Goal: Information Seeking & Learning: Learn about a topic

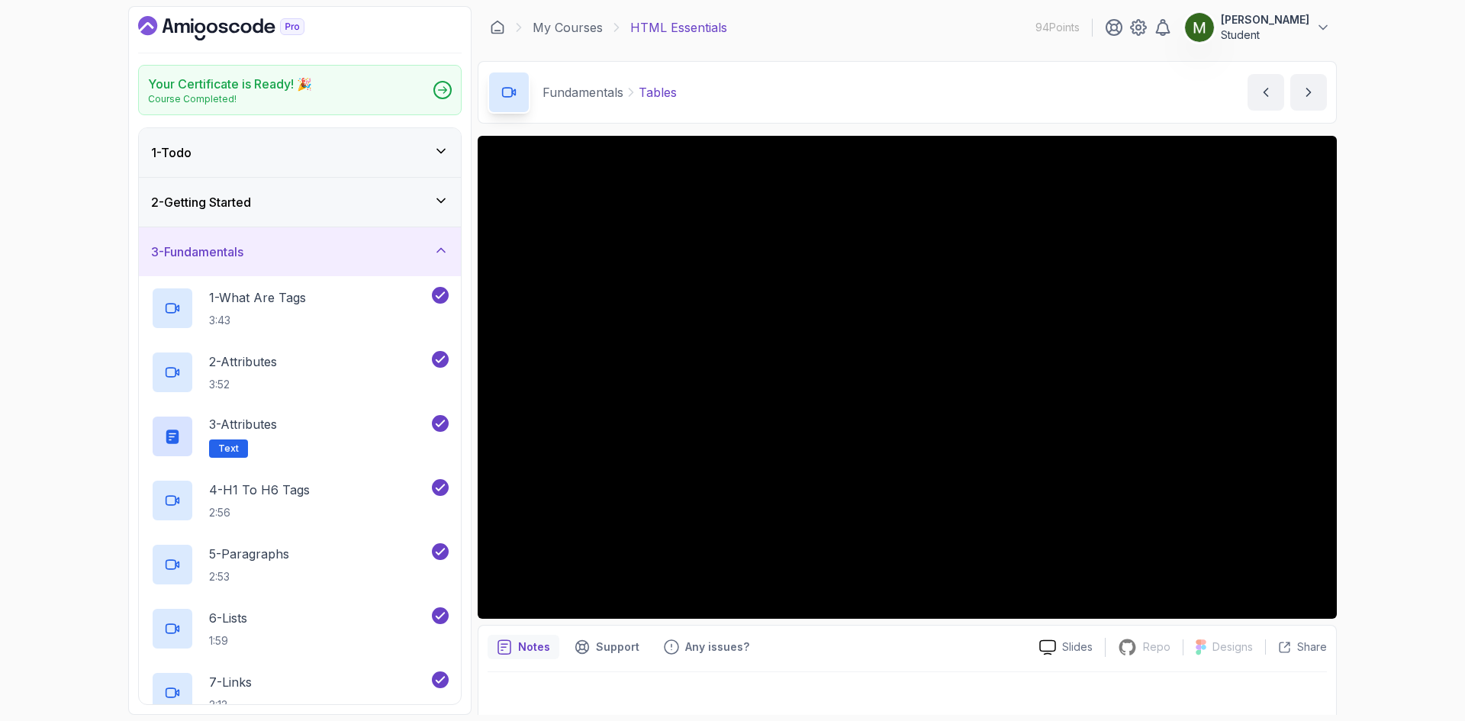
click at [257, 22] on icon "Dashboard" at bounding box center [221, 28] width 166 height 24
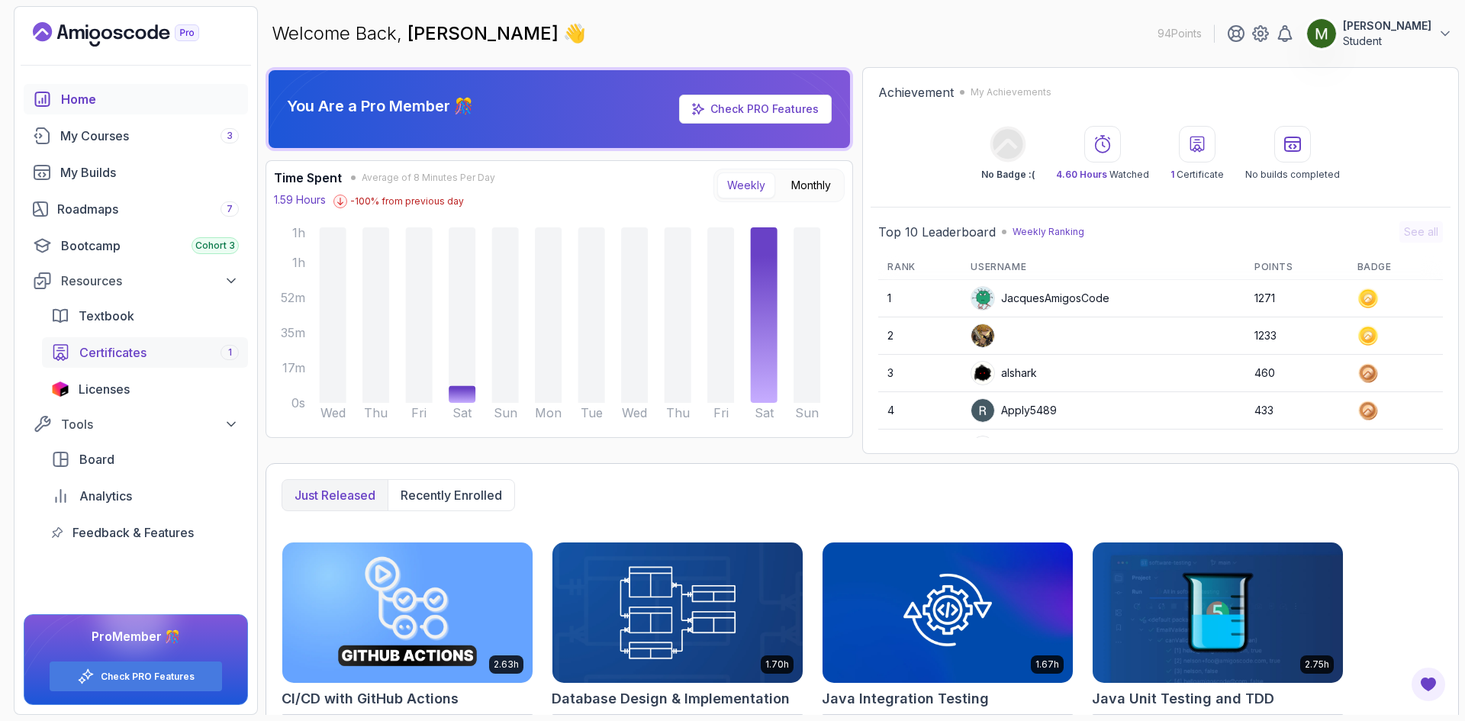
click at [142, 356] on span "Certificates" at bounding box center [112, 352] width 67 height 18
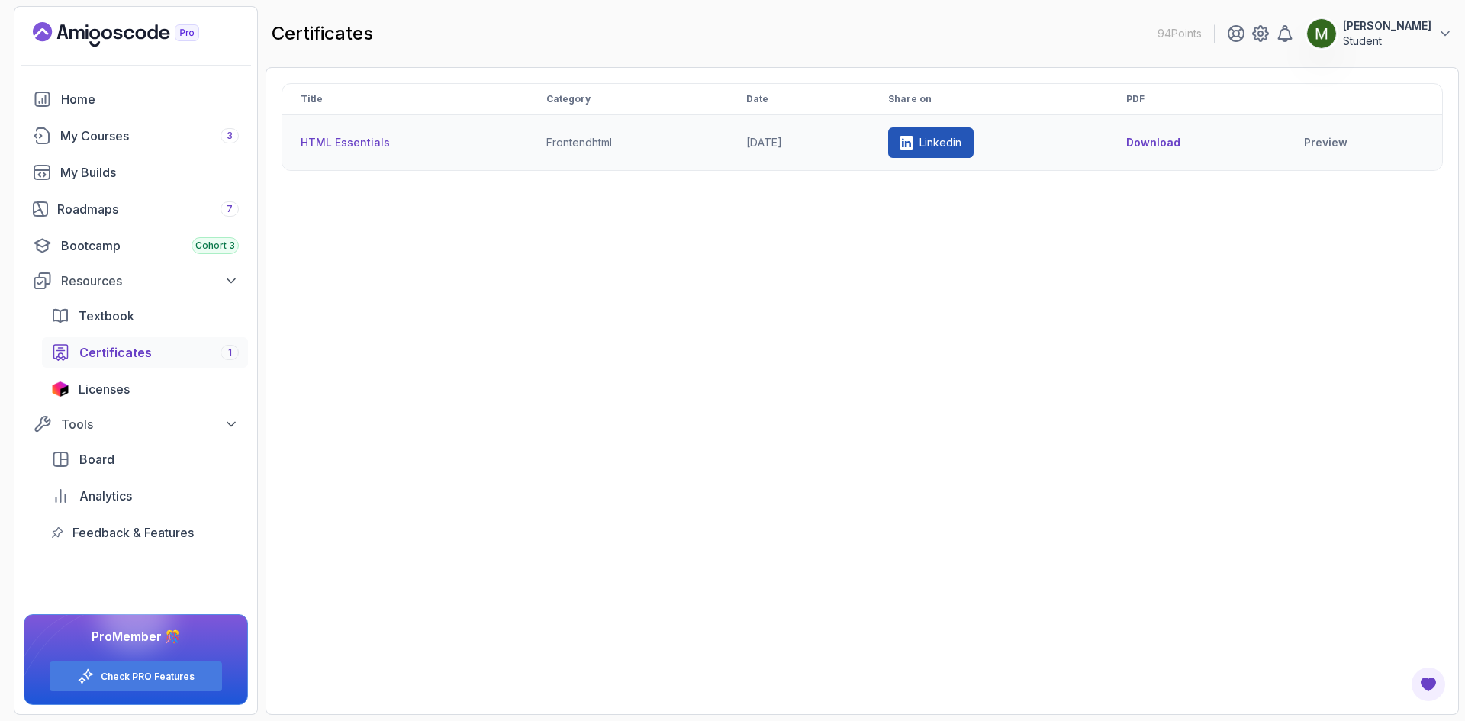
click at [1170, 146] on button "Download" at bounding box center [1153, 142] width 54 height 15
click at [119, 211] on div "Roadmaps 7" at bounding box center [148, 209] width 182 height 18
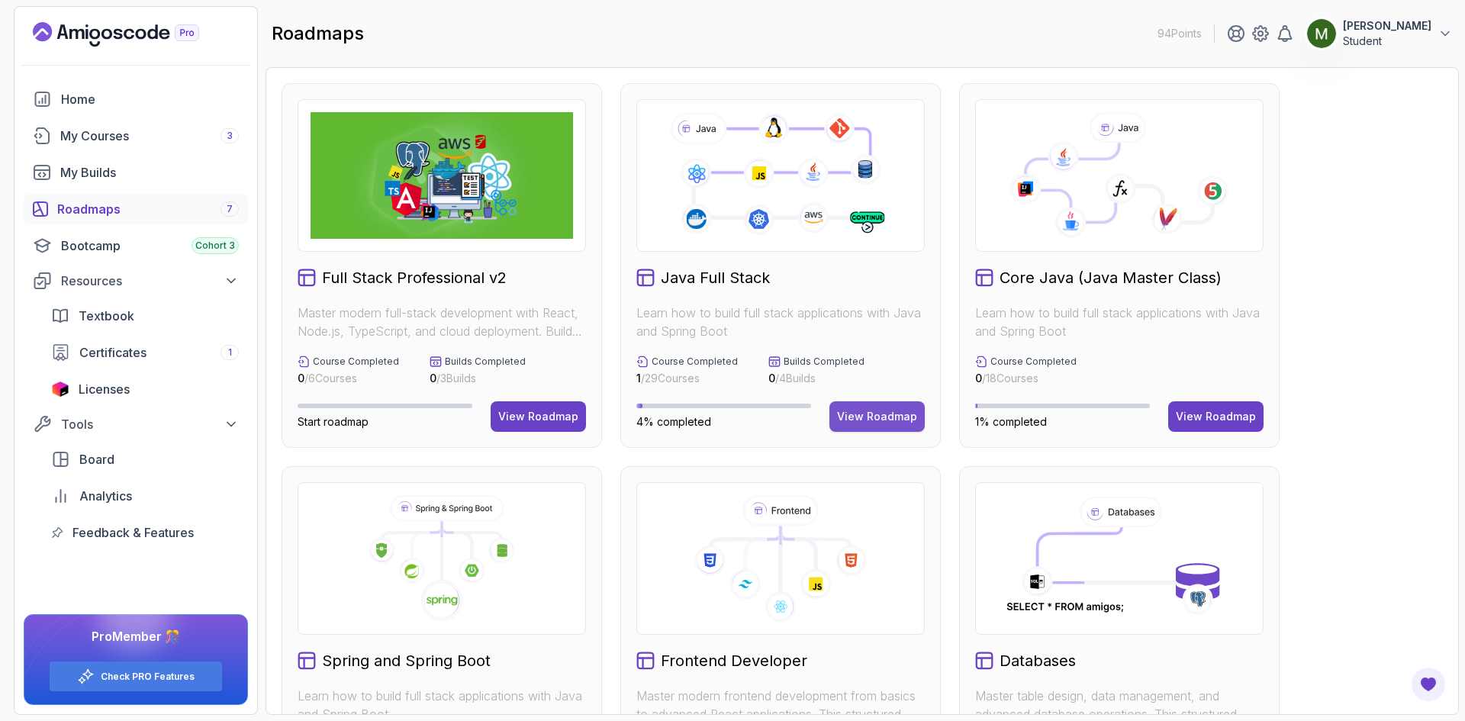
click at [876, 425] on button "View Roadmap" at bounding box center [877, 416] width 95 height 31
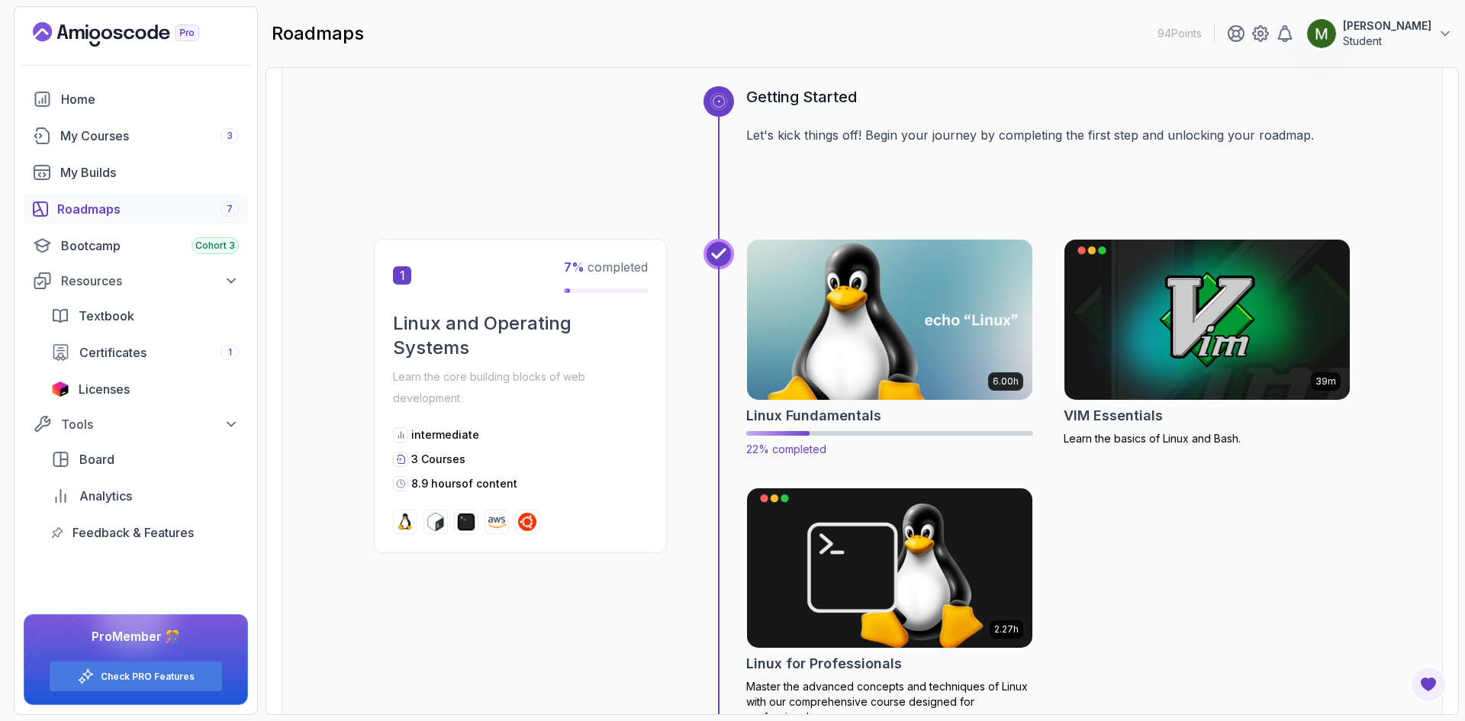
scroll to position [127, 0]
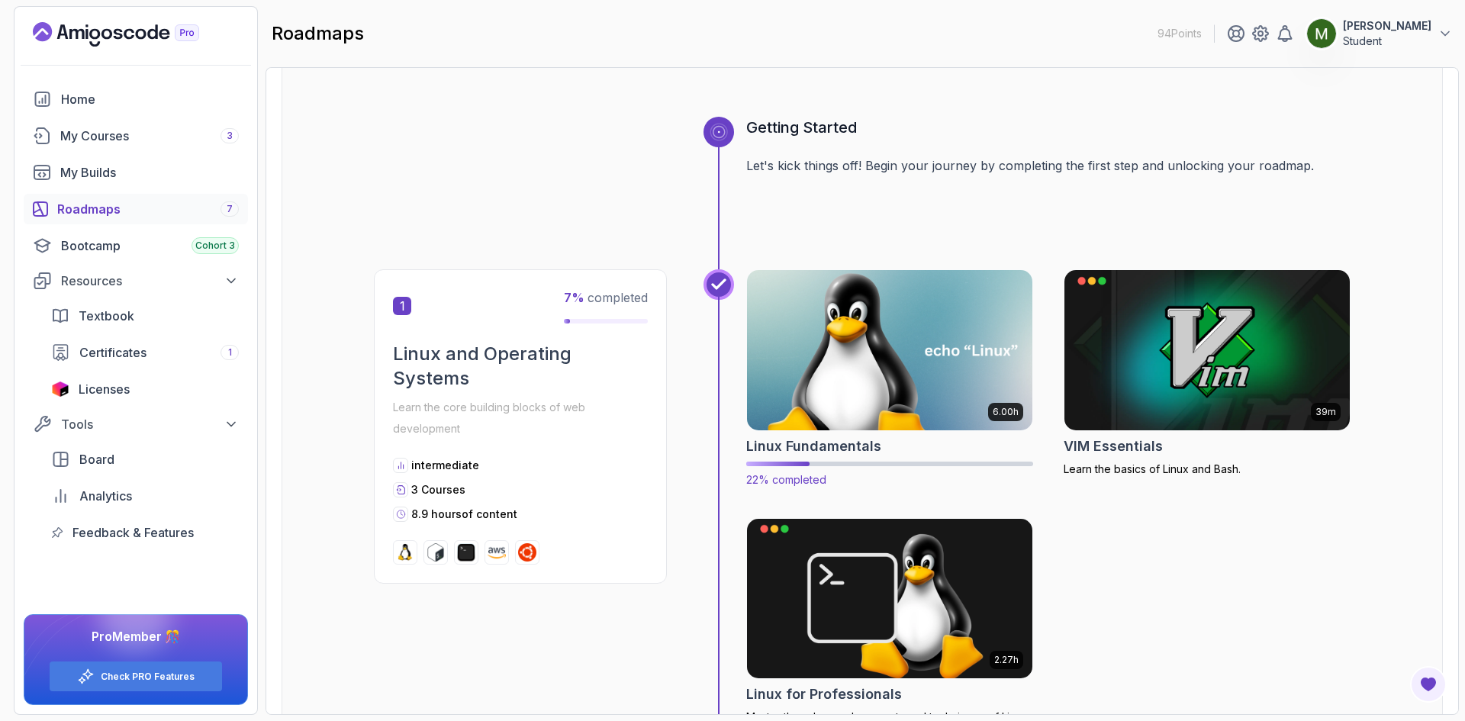
click at [828, 356] on img at bounding box center [890, 350] width 300 height 168
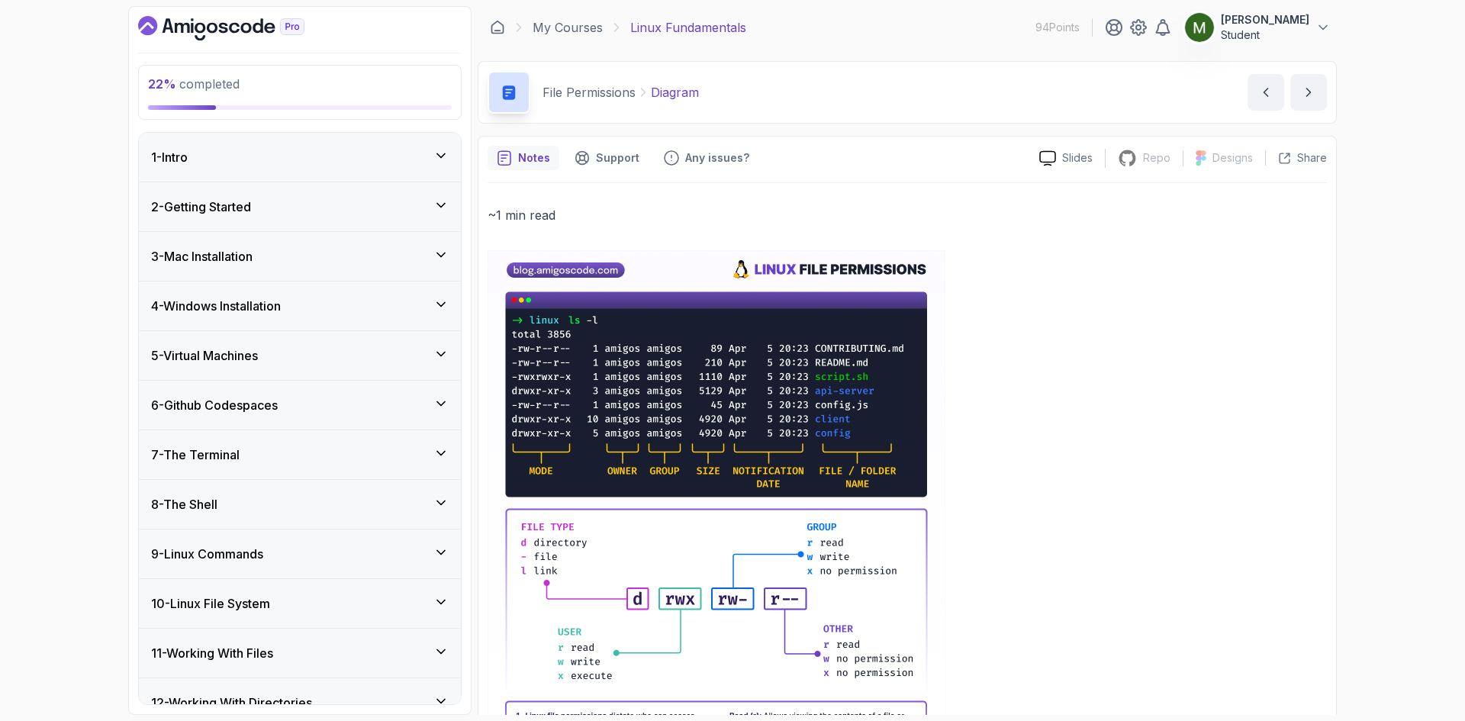
click at [340, 395] on div "6 - Github Codespaces" at bounding box center [300, 405] width 322 height 49
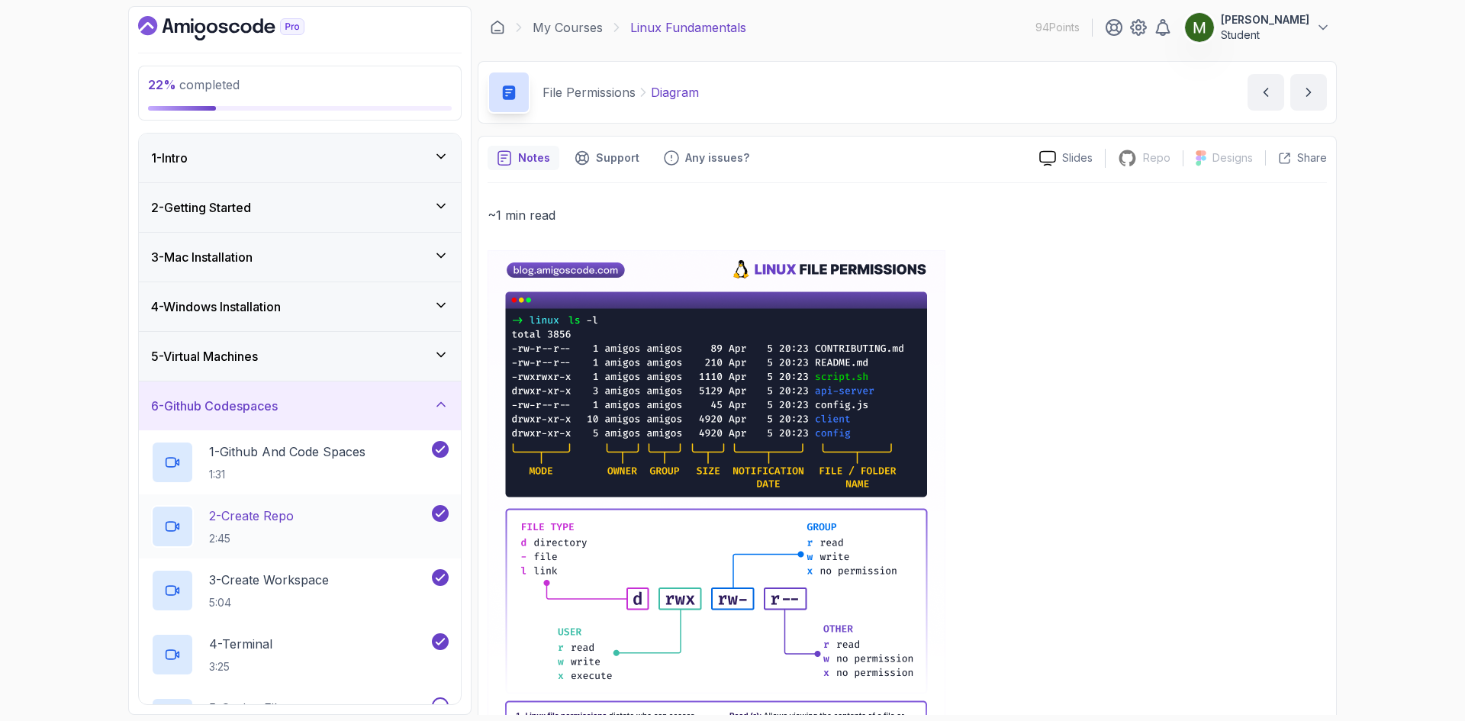
scroll to position [254, 0]
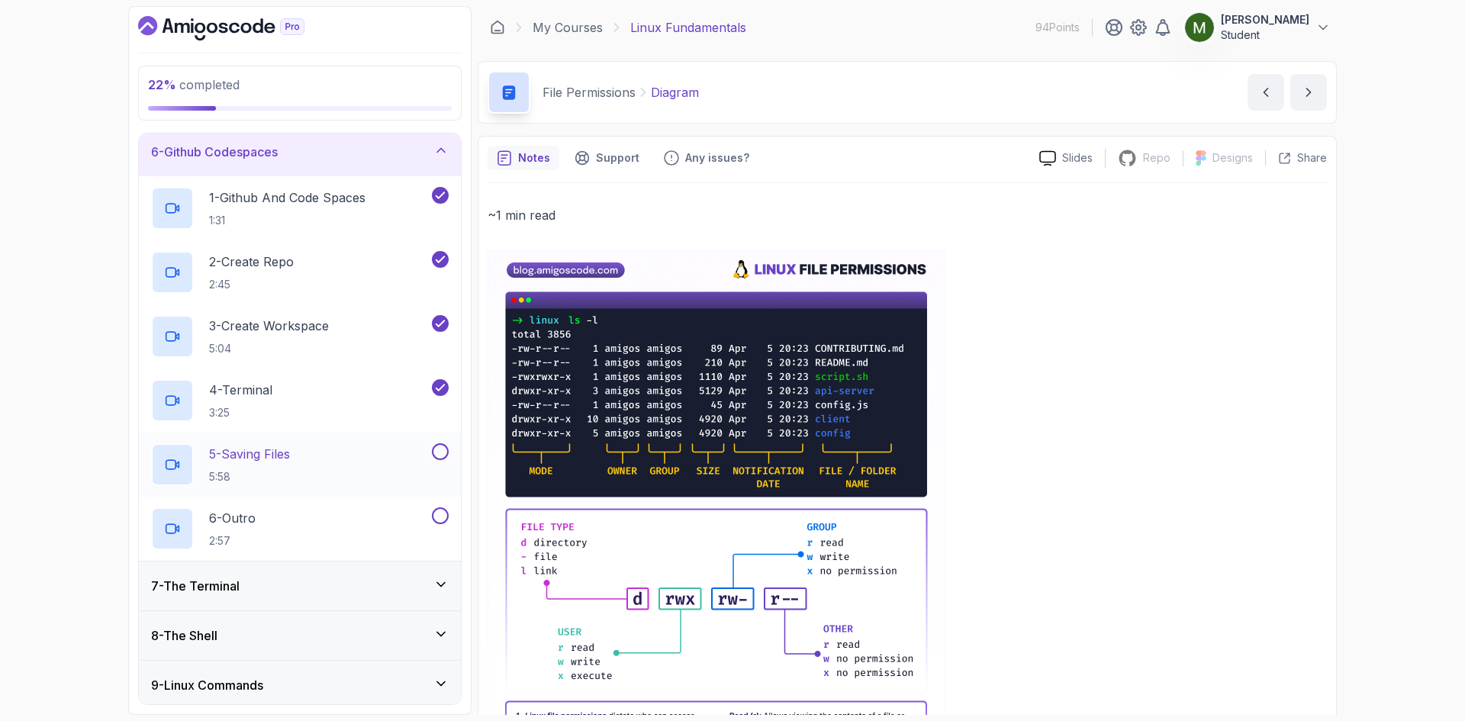
click at [348, 450] on div "5 - Saving Files 5:58" at bounding box center [290, 464] width 278 height 43
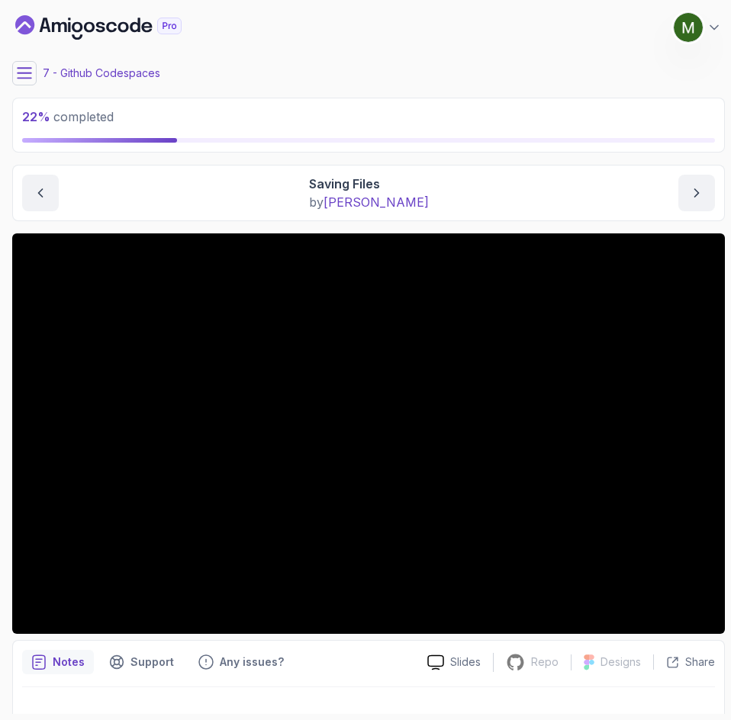
click at [588, 109] on p "22 % completed" at bounding box center [368, 117] width 693 height 18
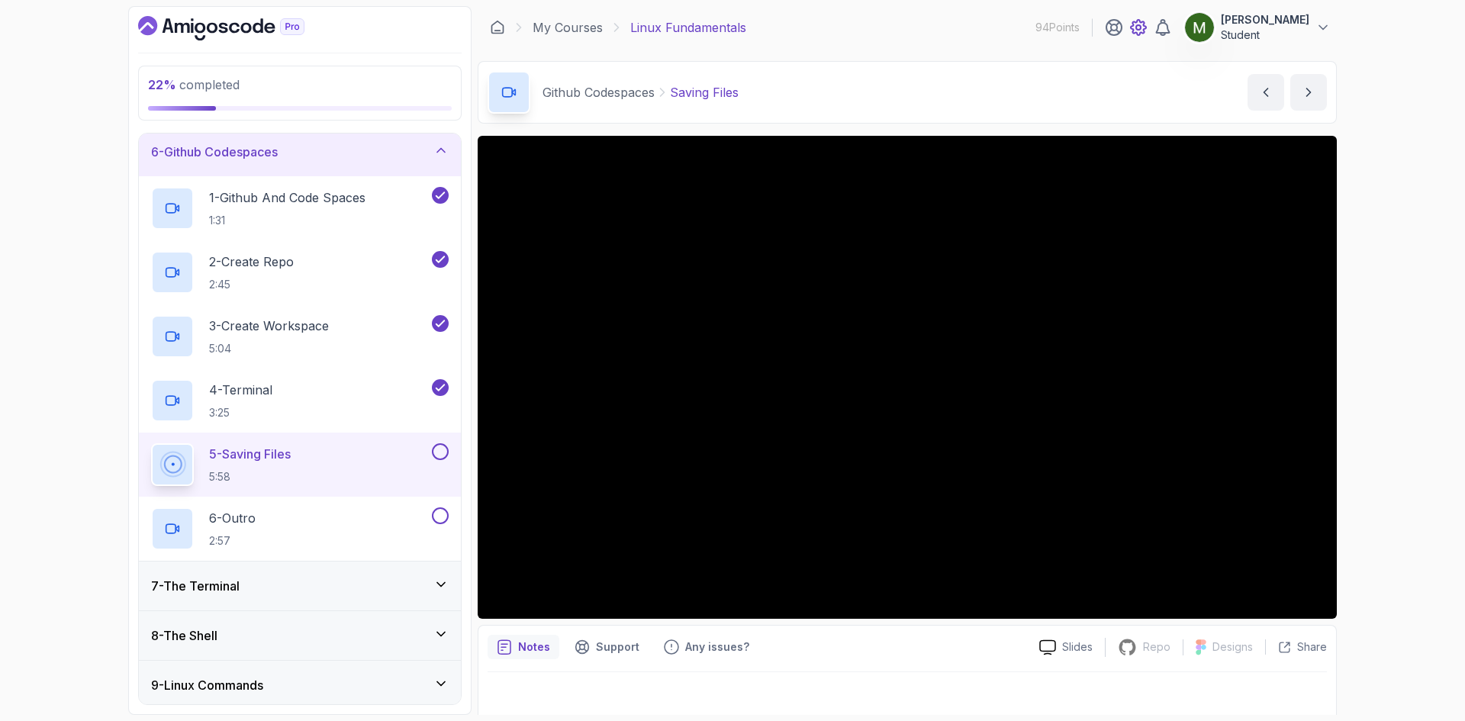
click at [1141, 27] on icon at bounding box center [1138, 27] width 5 height 5
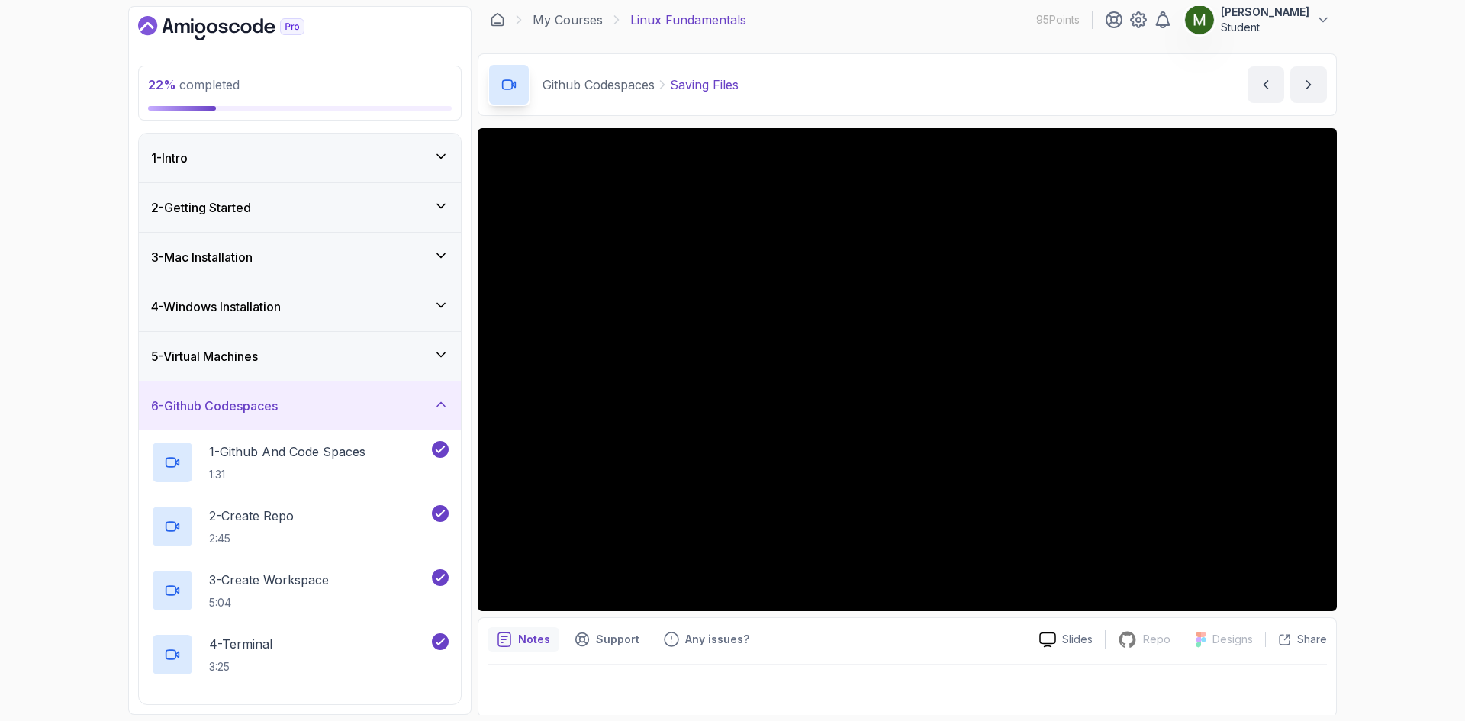
scroll to position [10, 0]
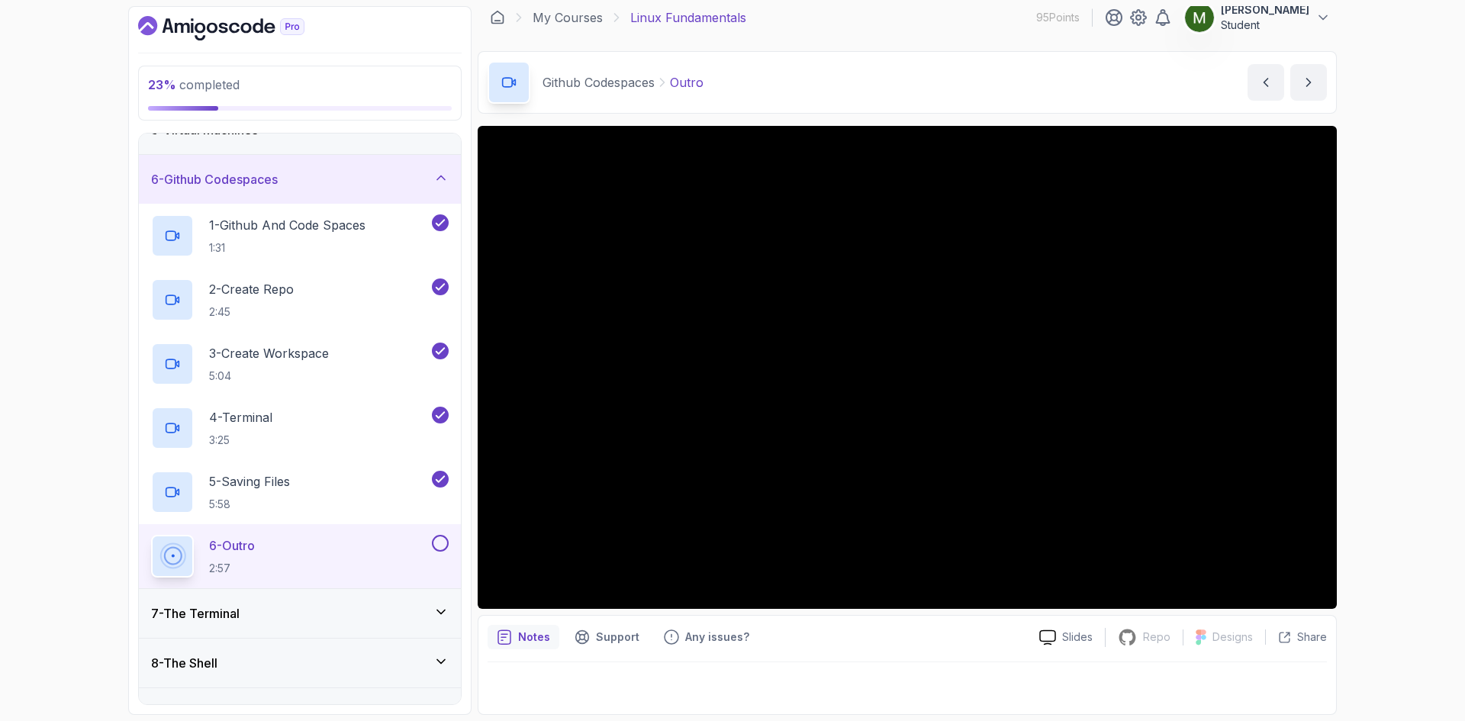
scroll to position [254, 0]
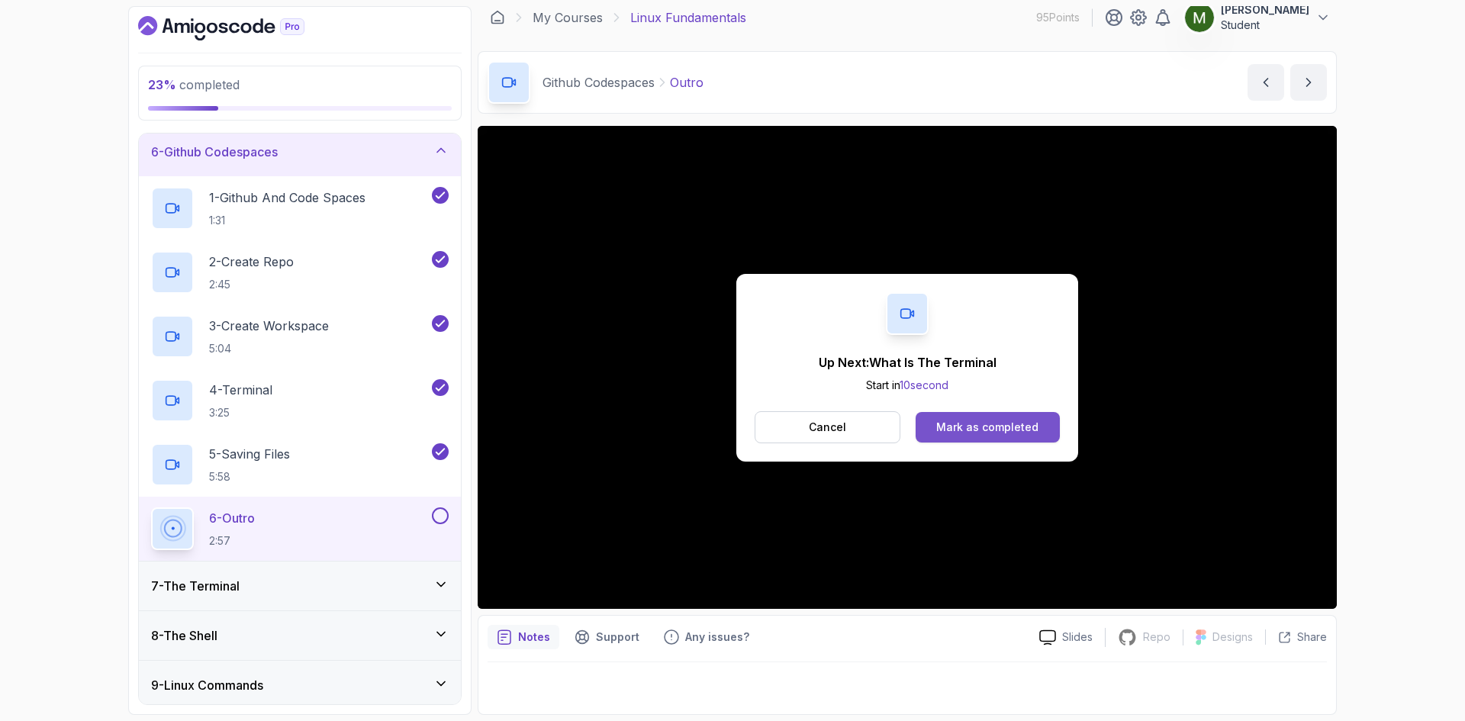
click at [972, 430] on div "Mark as completed" at bounding box center [987, 427] width 102 height 15
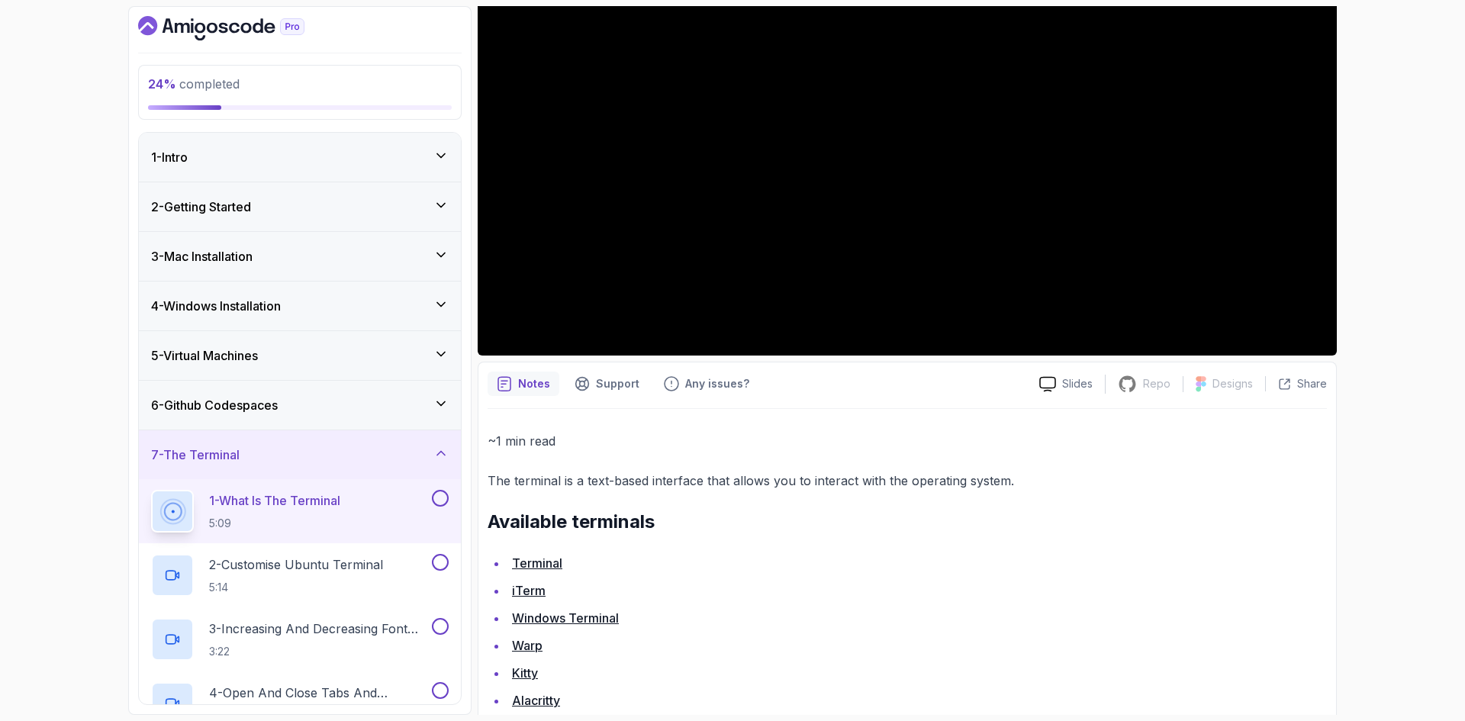
scroll to position [208, 0]
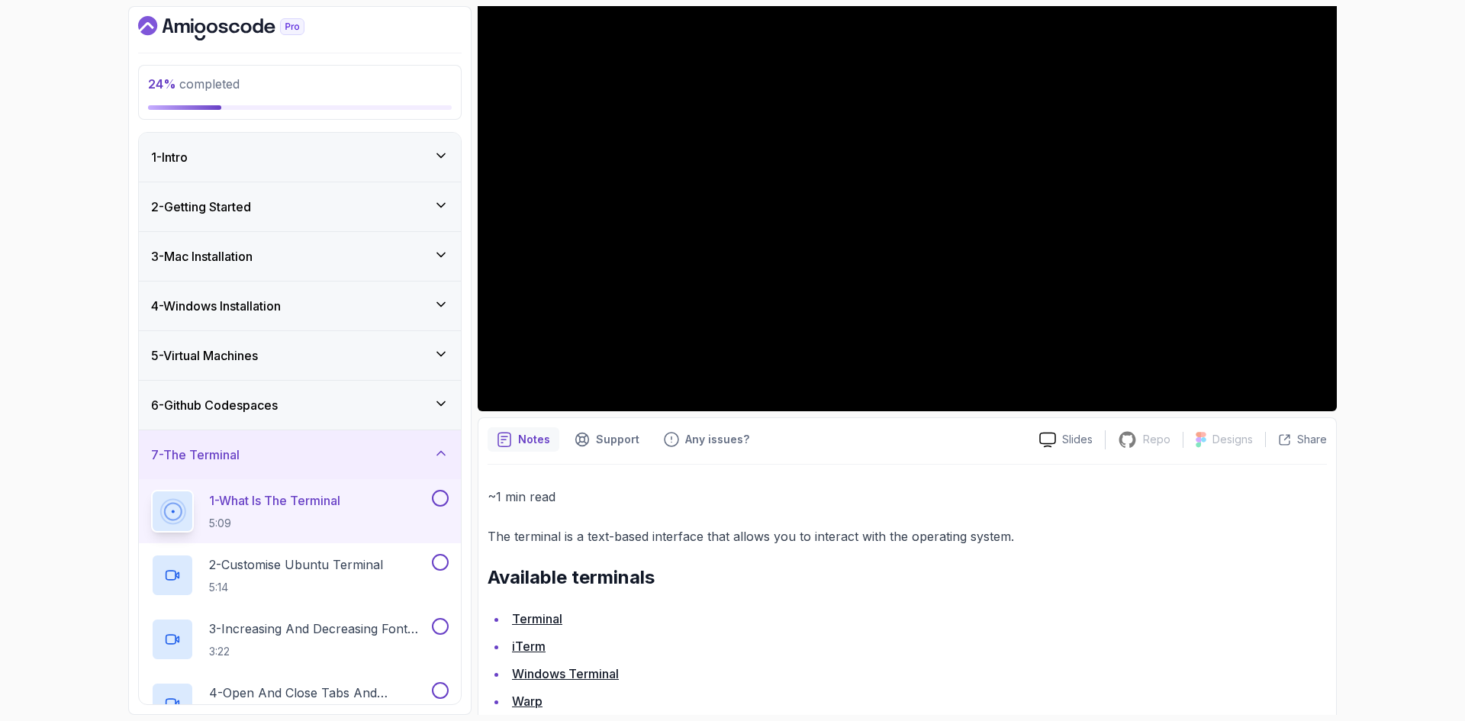
click at [1049, 622] on li "Terminal" at bounding box center [918, 618] width 820 height 21
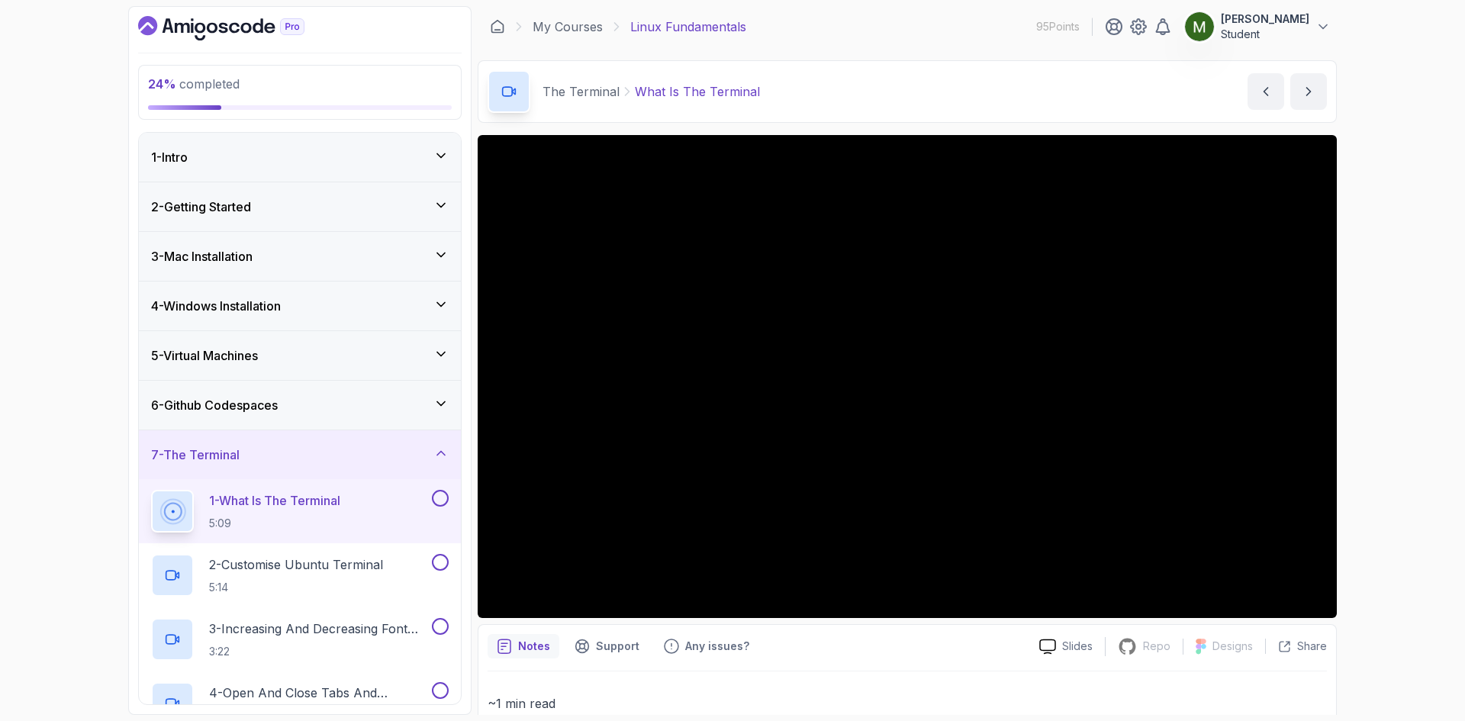
scroll to position [0, 0]
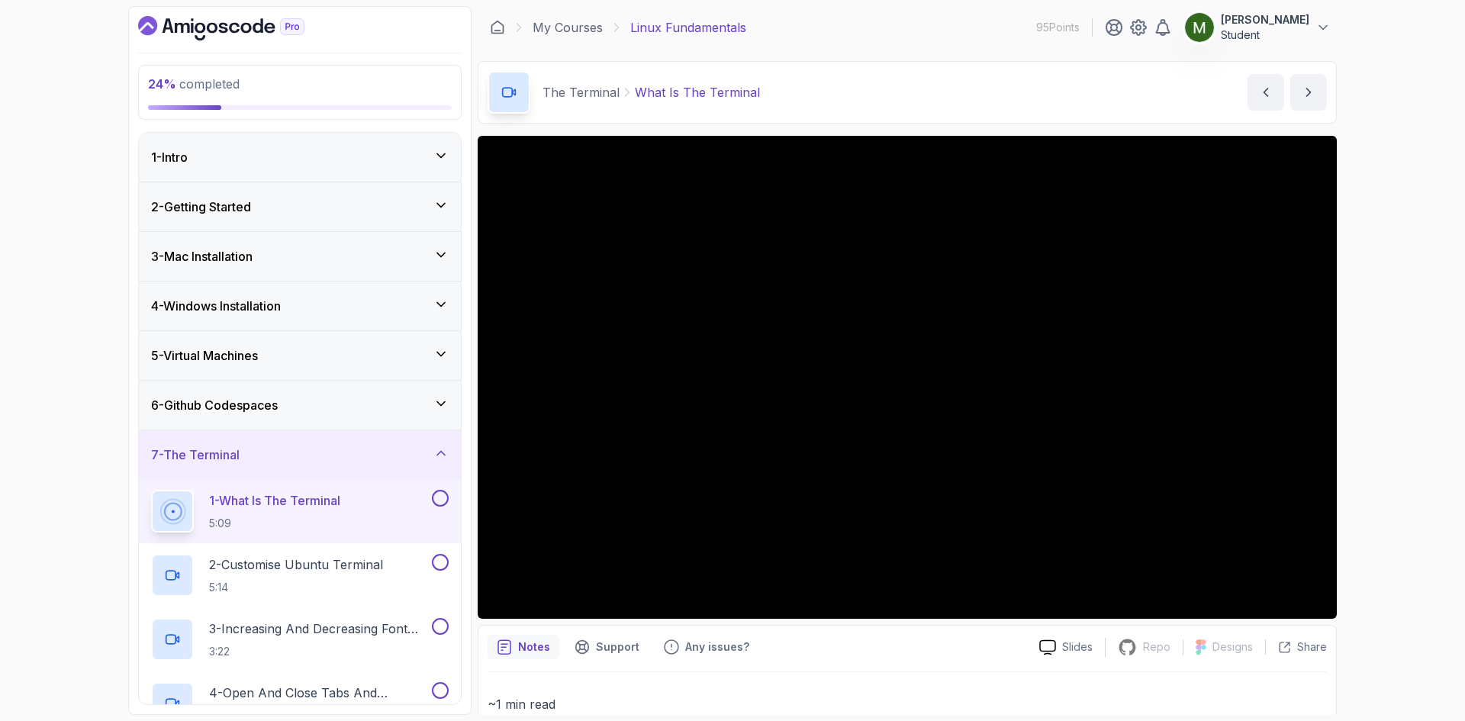
click at [920, 69] on div "The Terminal What Is The Terminal What Is The Terminal by nelson" at bounding box center [907, 92] width 859 height 63
click at [908, 56] on main "My Courses Linux Fundamentals 95 Points Martin Rada Student 8 - The Terminal 24…" at bounding box center [907, 360] width 859 height 709
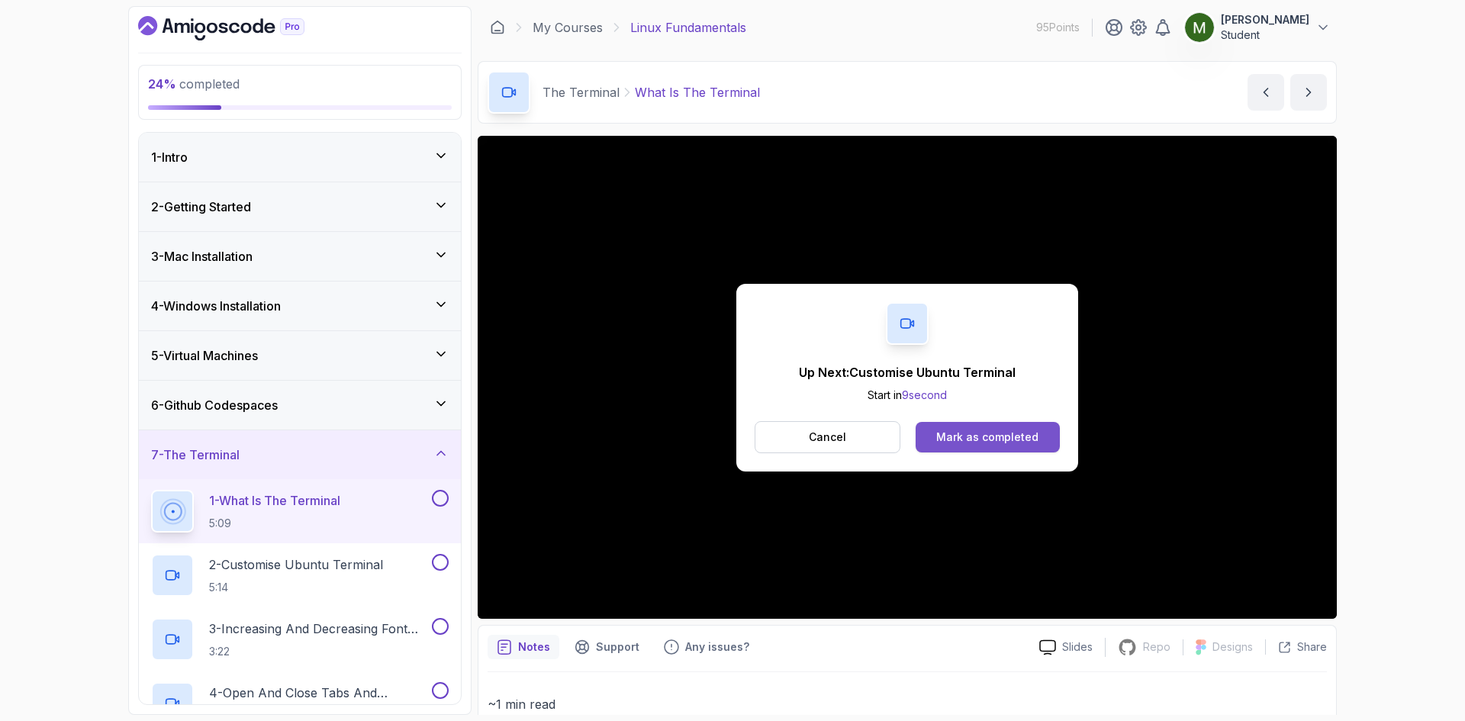
click at [977, 440] on div "Mark as completed" at bounding box center [987, 437] width 102 height 15
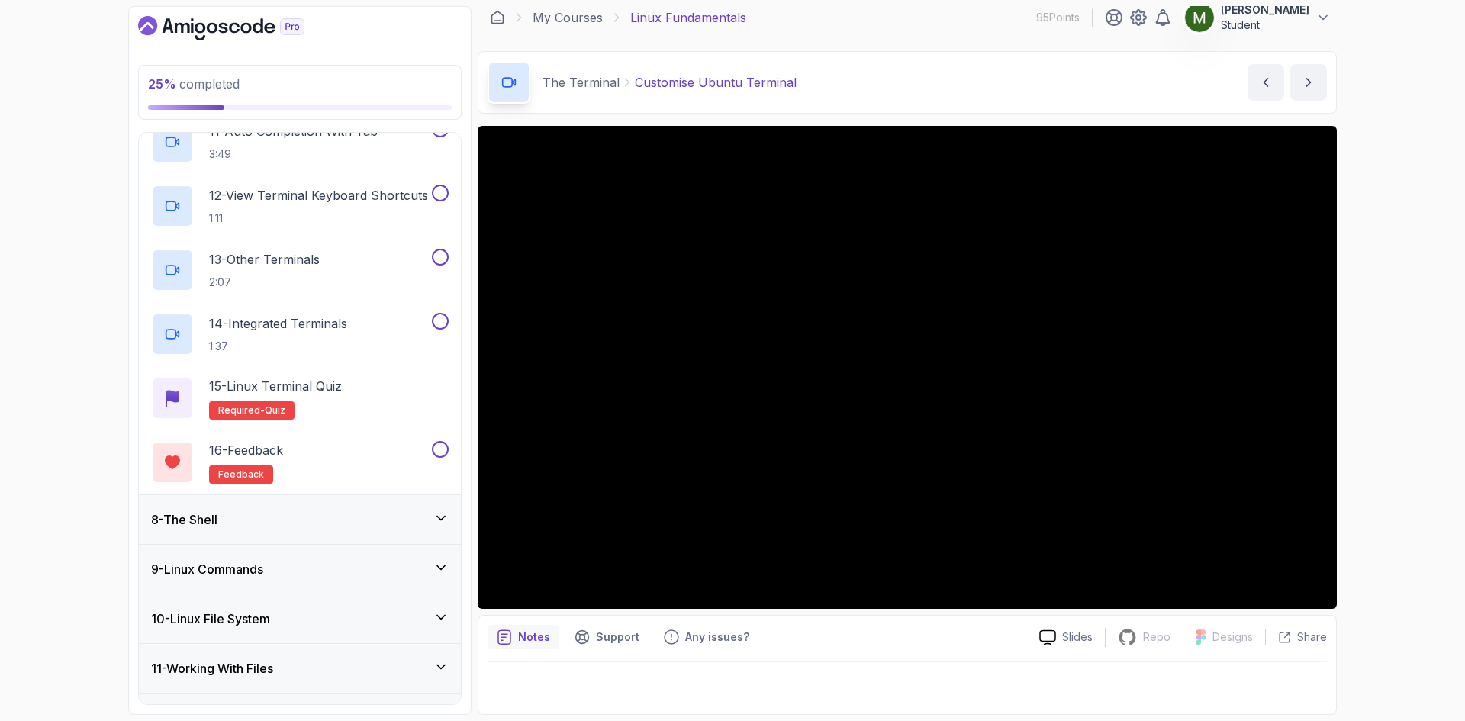
scroll to position [1017, 0]
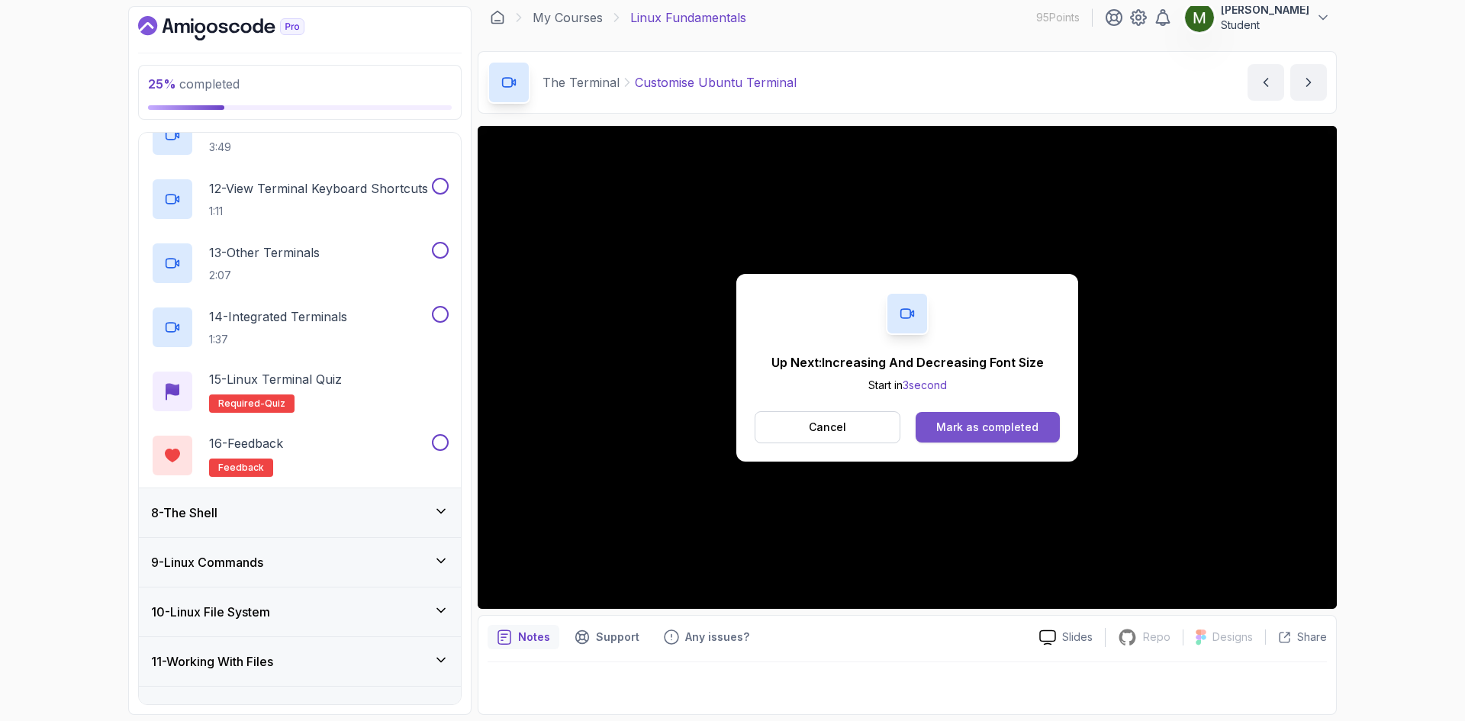
click at [972, 416] on button "Mark as completed" at bounding box center [988, 427] width 144 height 31
click at [981, 436] on button "Mark as completed" at bounding box center [988, 427] width 144 height 31
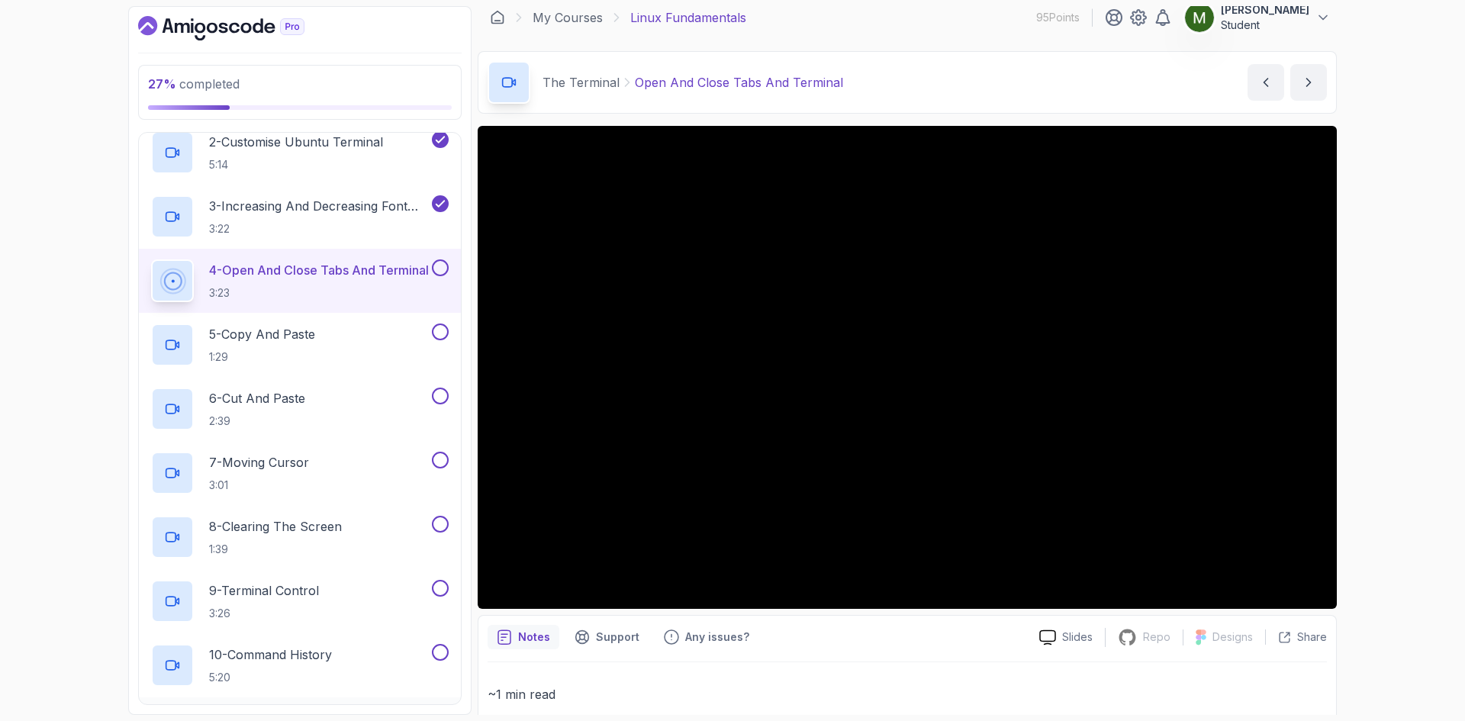
scroll to position [382, 0]
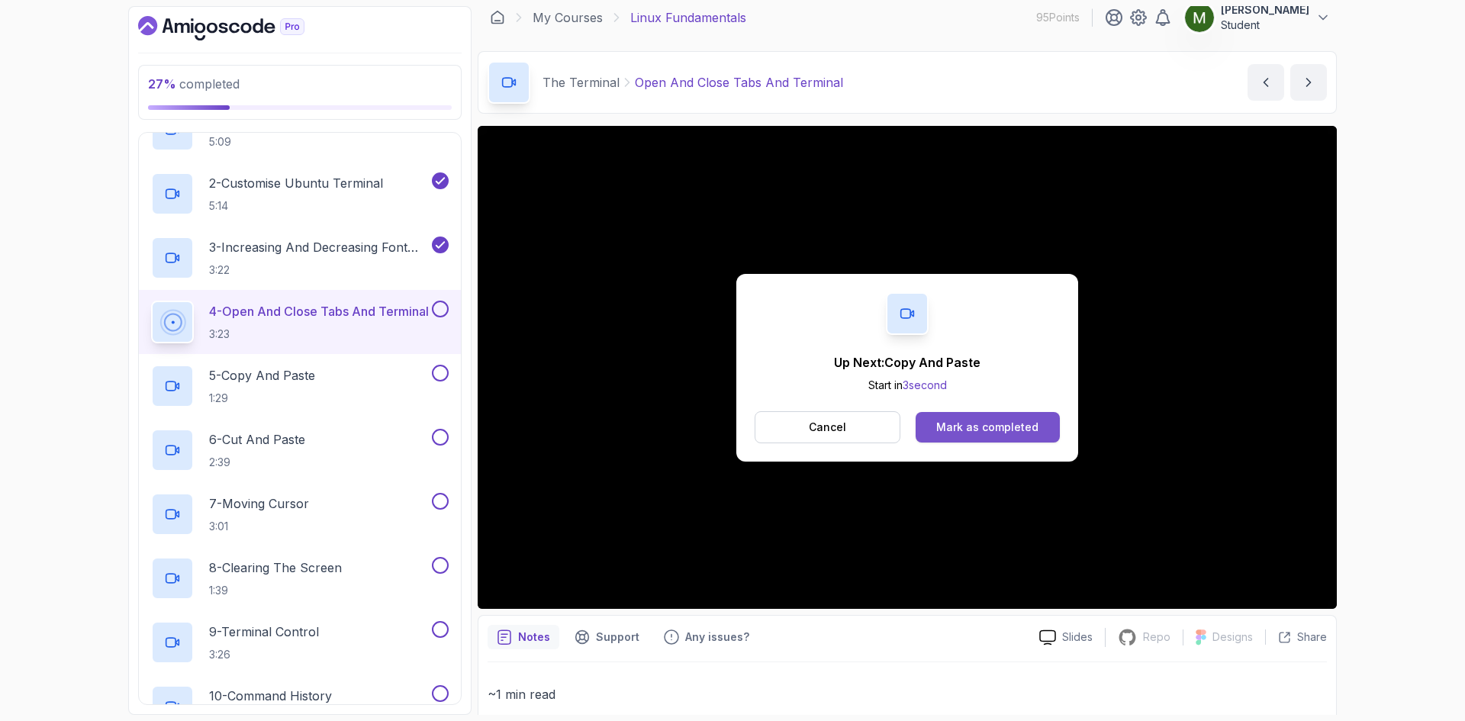
click at [971, 437] on button "Mark as completed" at bounding box center [988, 427] width 144 height 31
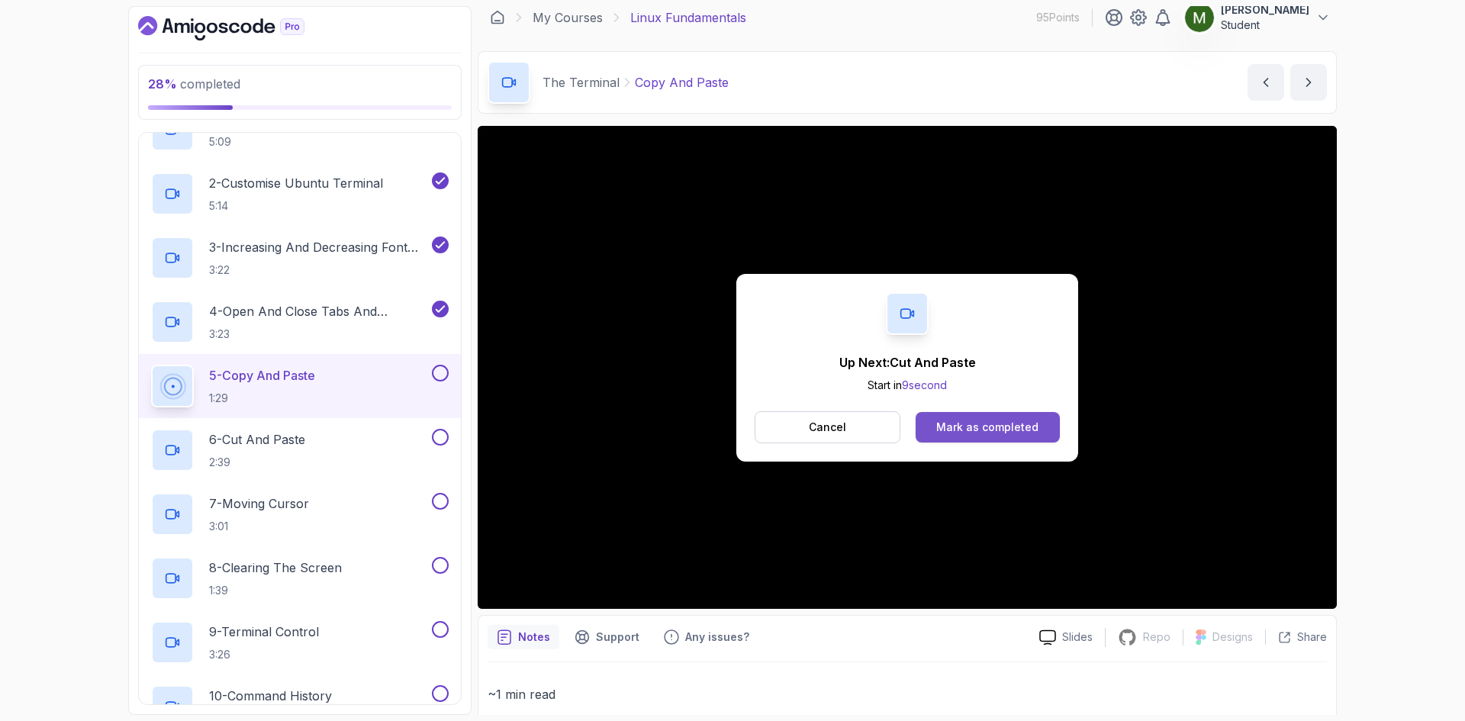
click at [977, 427] on div "Mark as completed" at bounding box center [987, 427] width 102 height 15
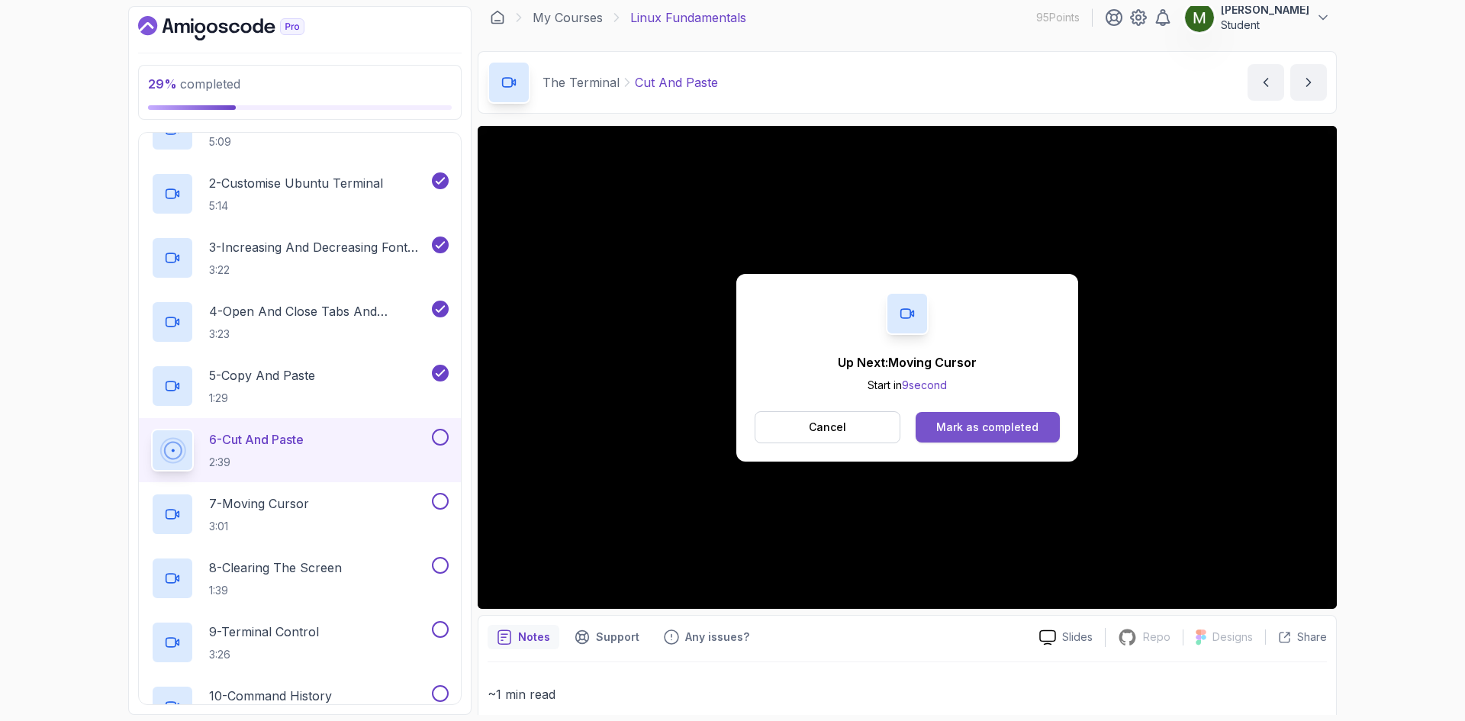
click at [997, 424] on div "Mark as completed" at bounding box center [987, 427] width 102 height 15
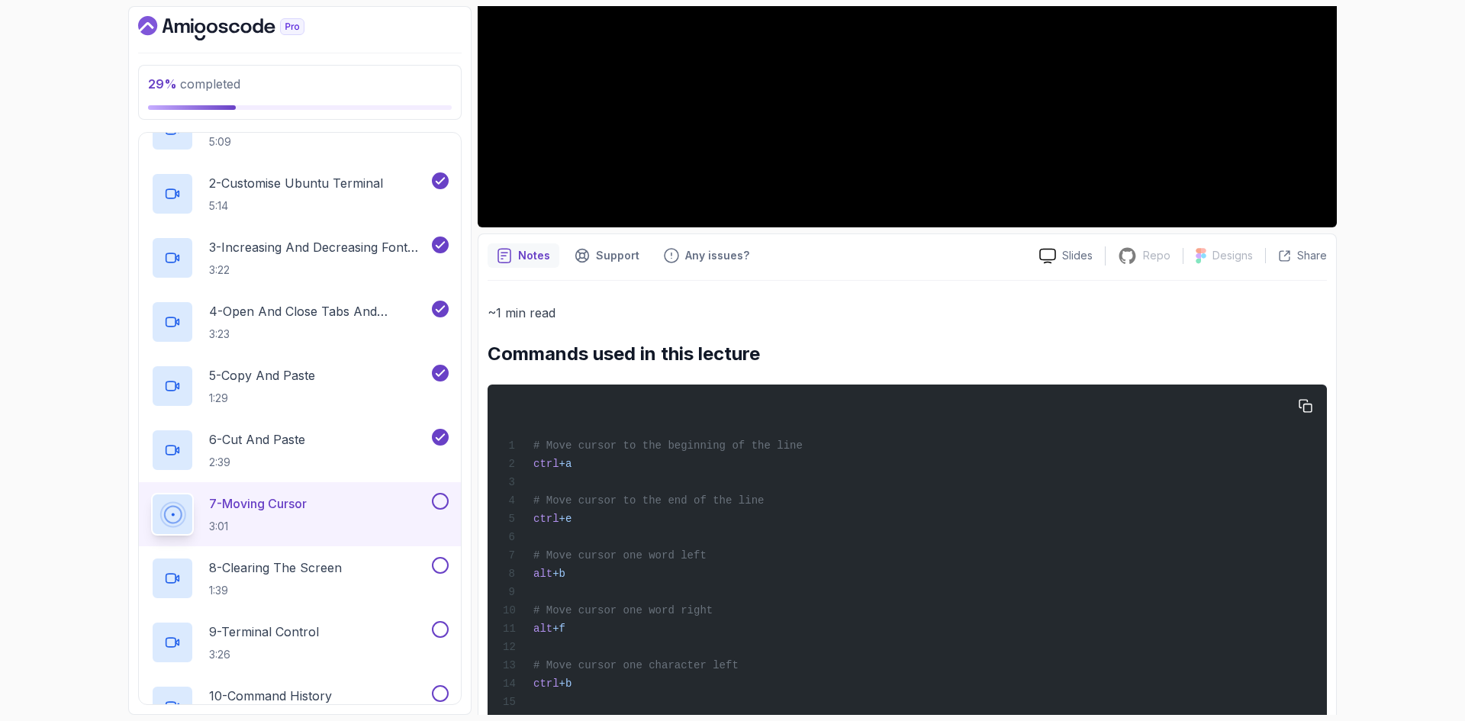
scroll to position [481, 0]
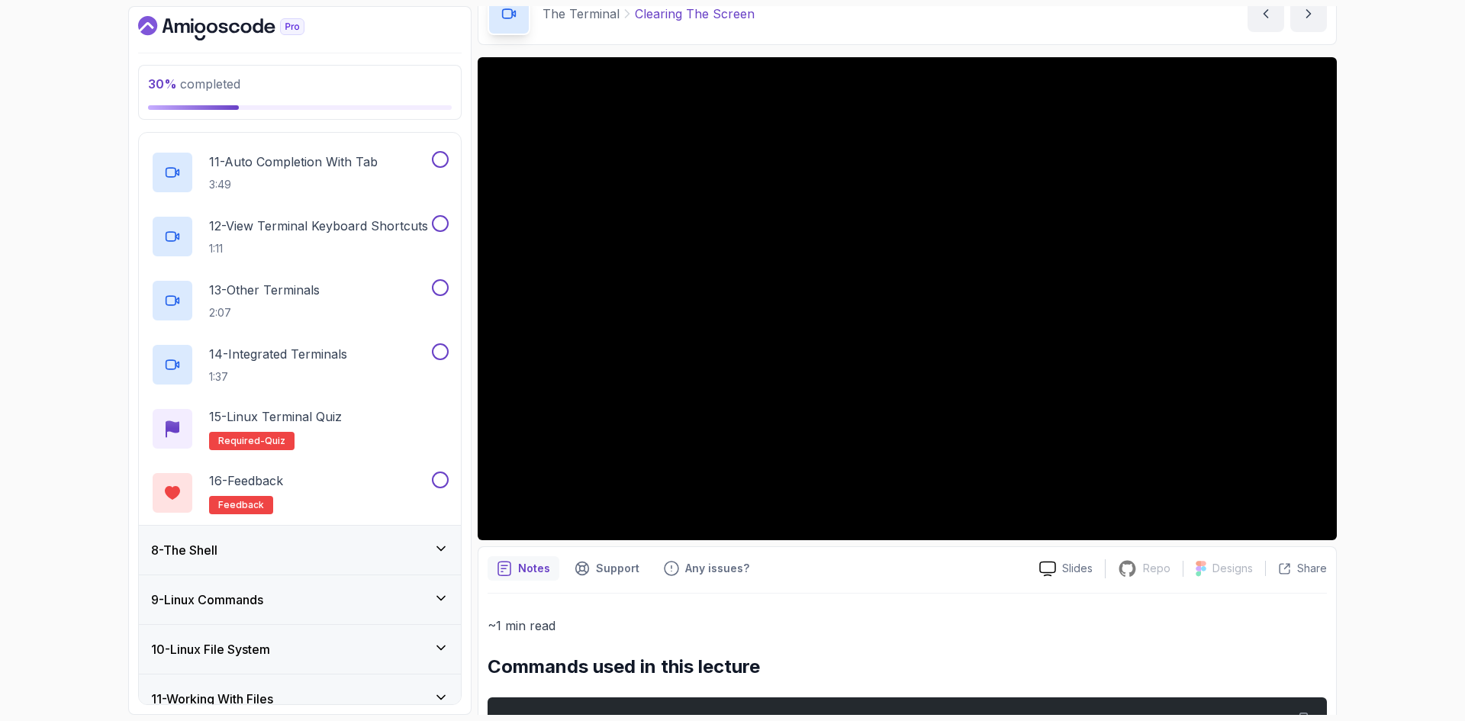
scroll to position [943, 0]
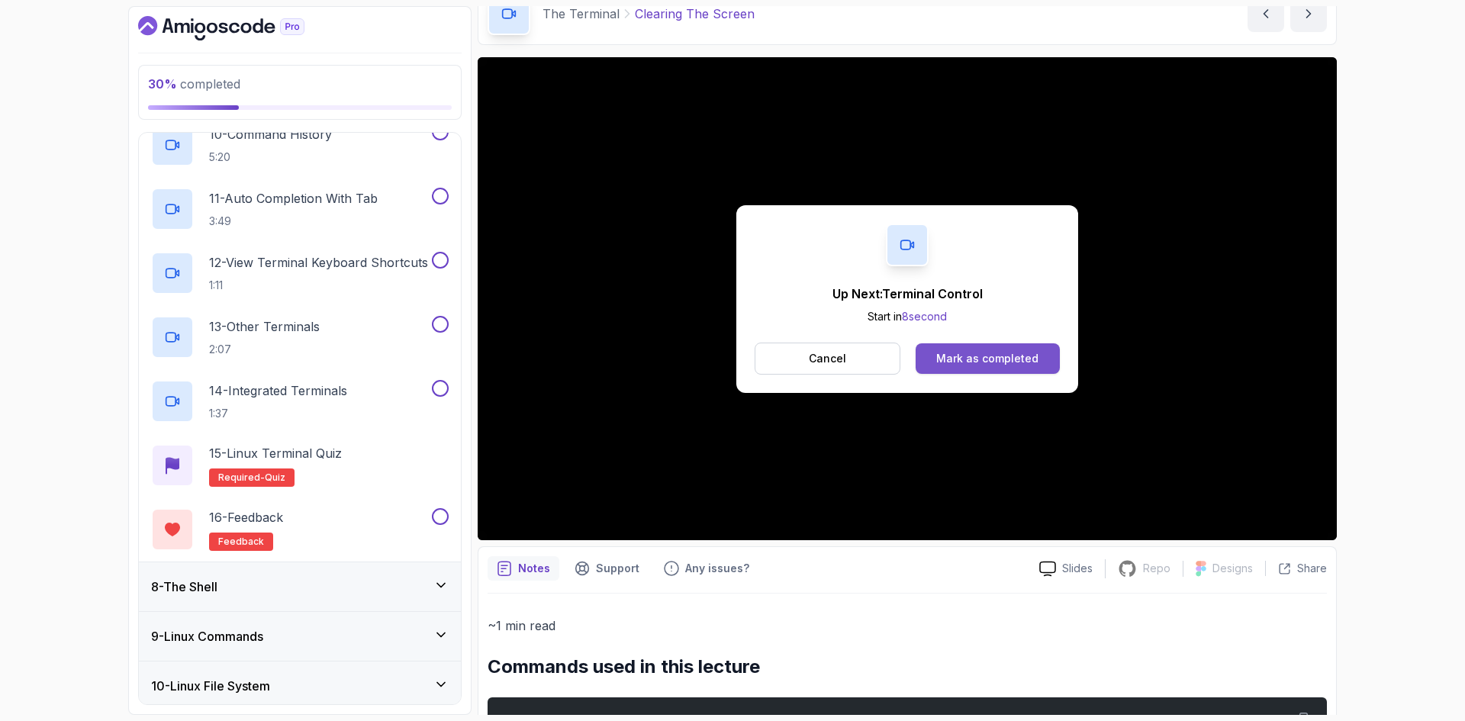
click at [978, 347] on button "Mark as completed" at bounding box center [988, 358] width 144 height 31
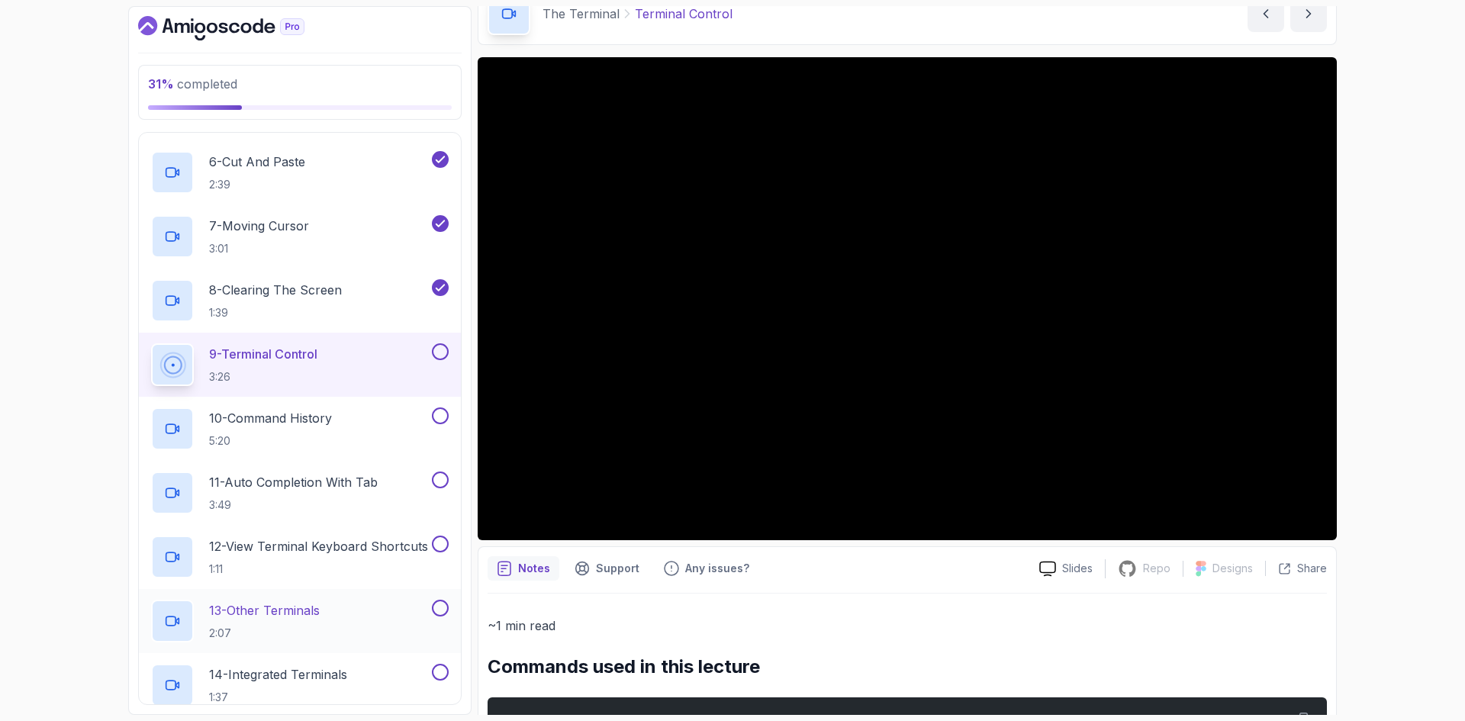
scroll to position [562, 0]
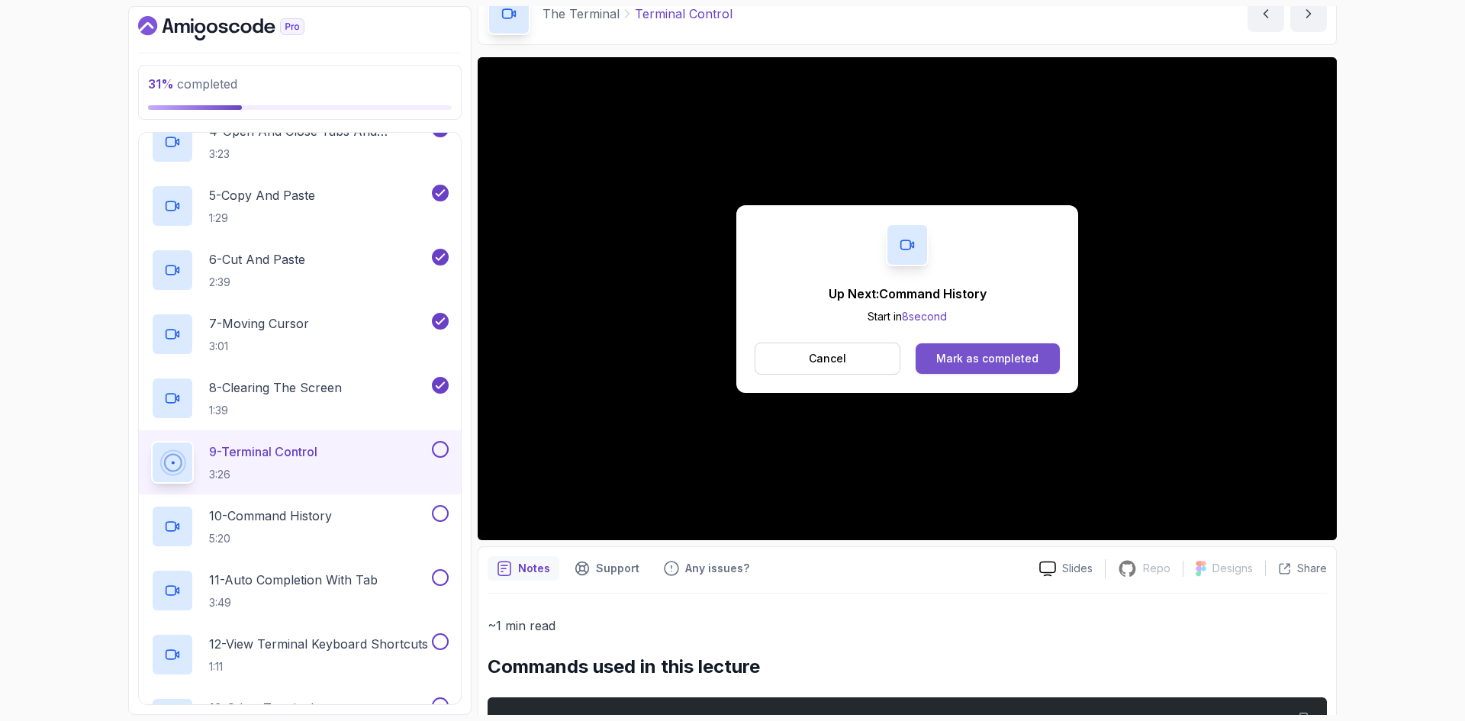
click at [981, 362] on div "Mark as completed" at bounding box center [987, 358] width 102 height 15
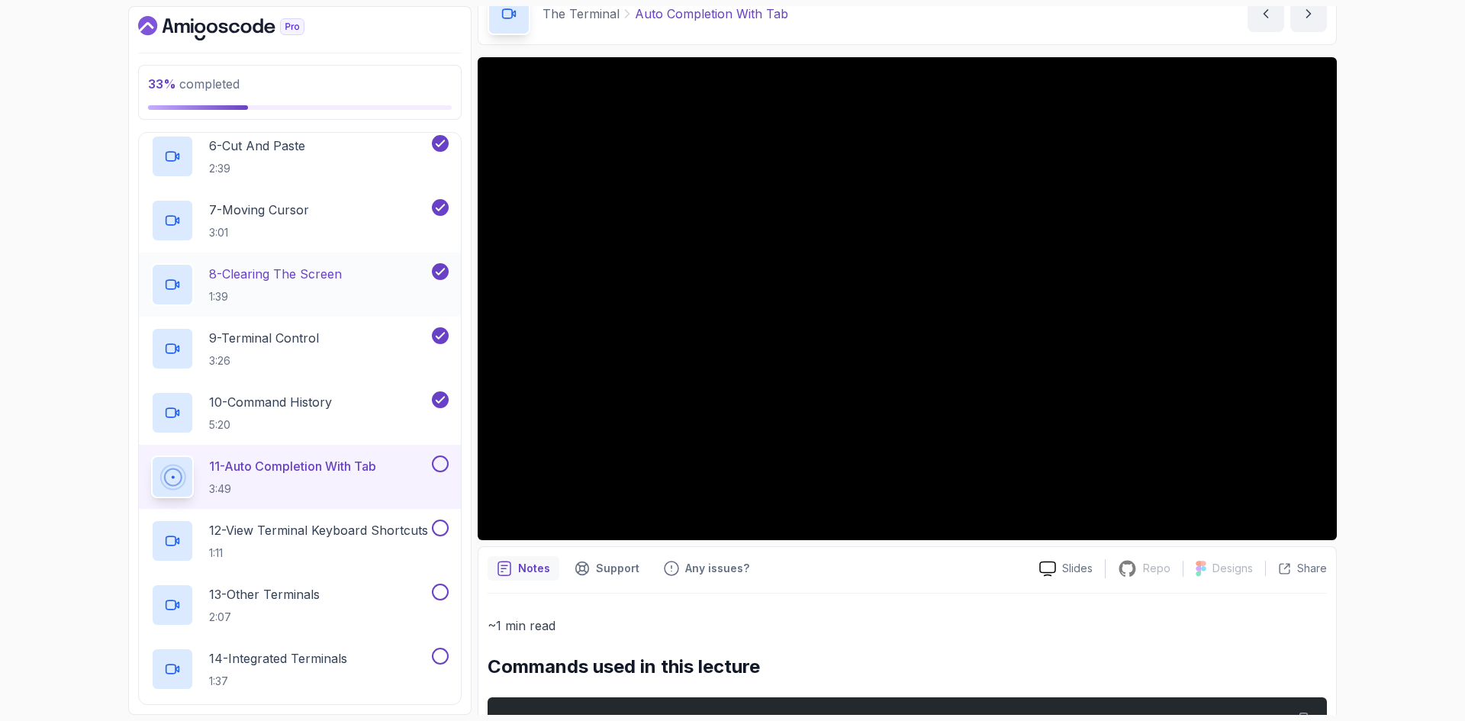
scroll to position [943, 0]
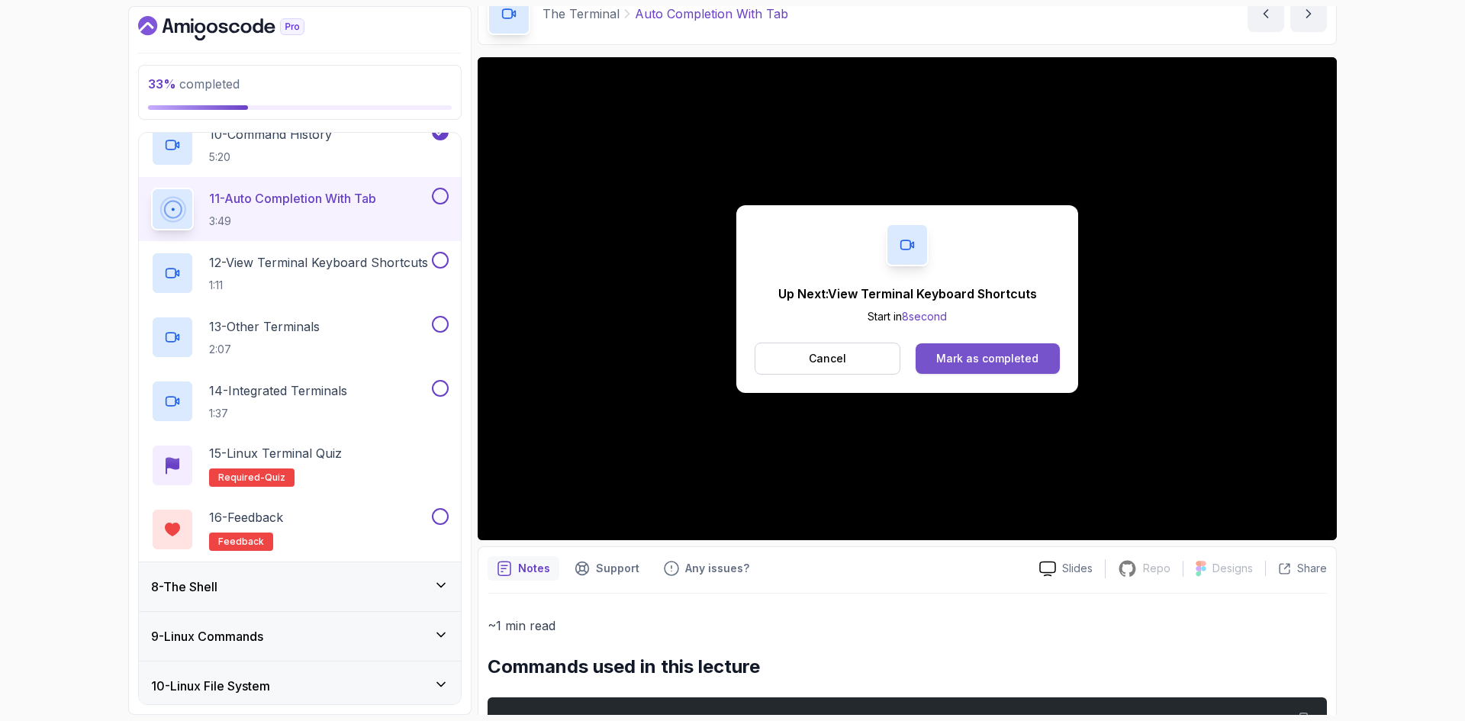
click at [1013, 357] on div "Mark as completed" at bounding box center [987, 358] width 102 height 15
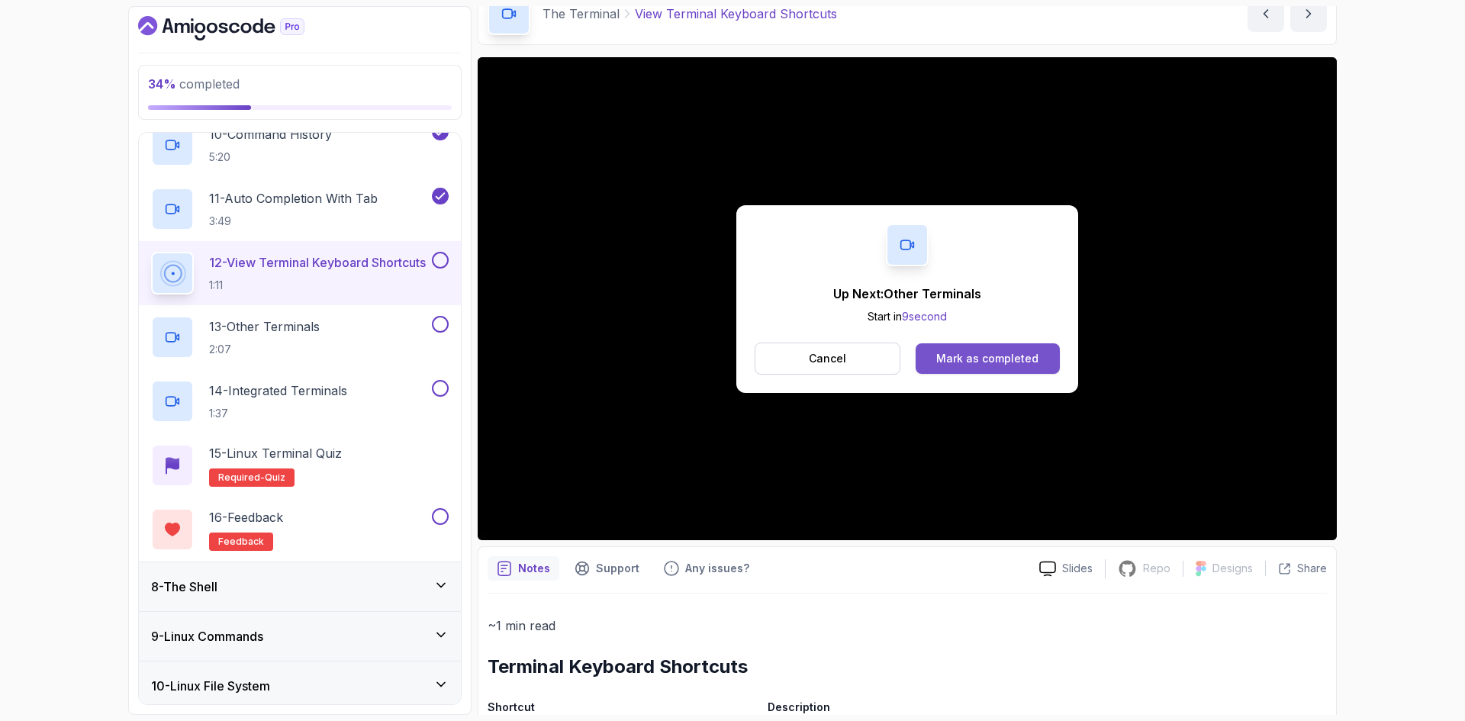
click at [1021, 363] on div "Mark as completed" at bounding box center [987, 358] width 102 height 15
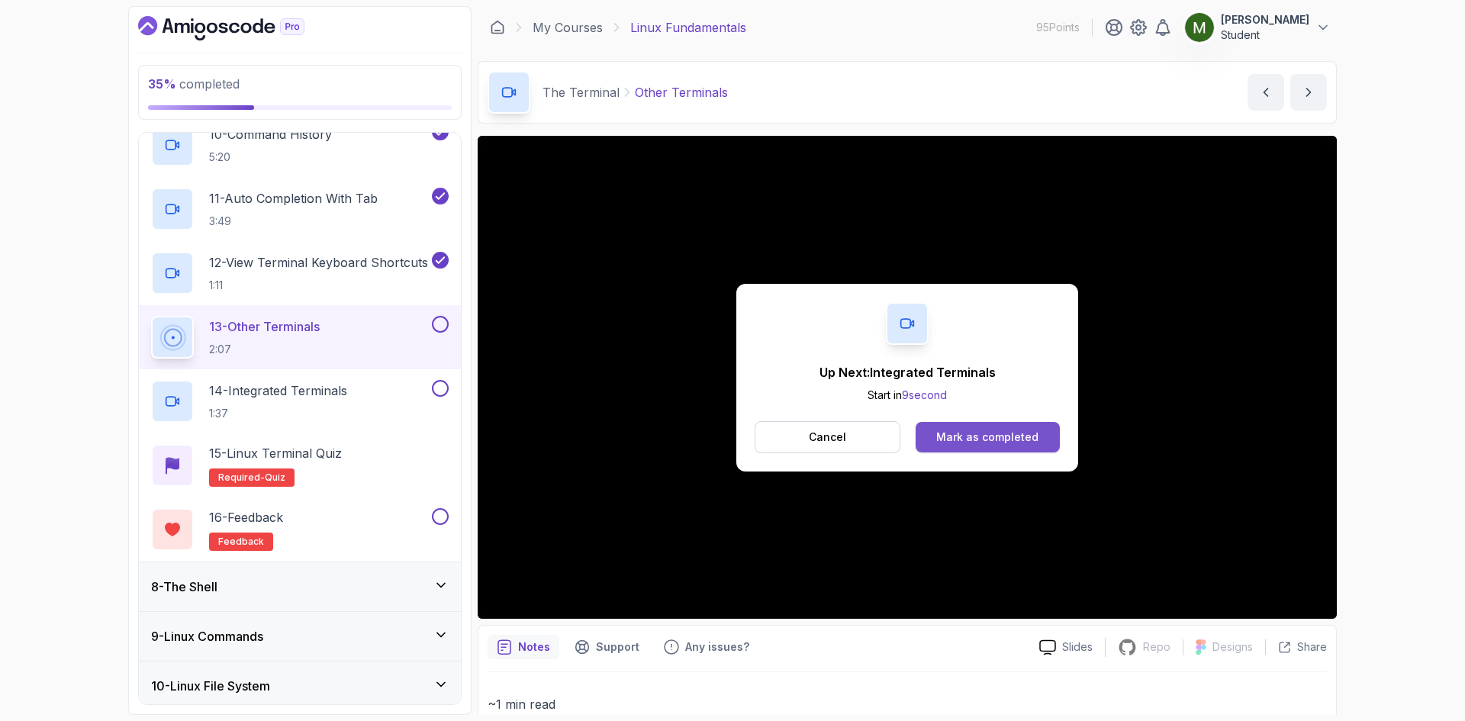
click at [980, 434] on div "Mark as completed" at bounding box center [987, 437] width 102 height 15
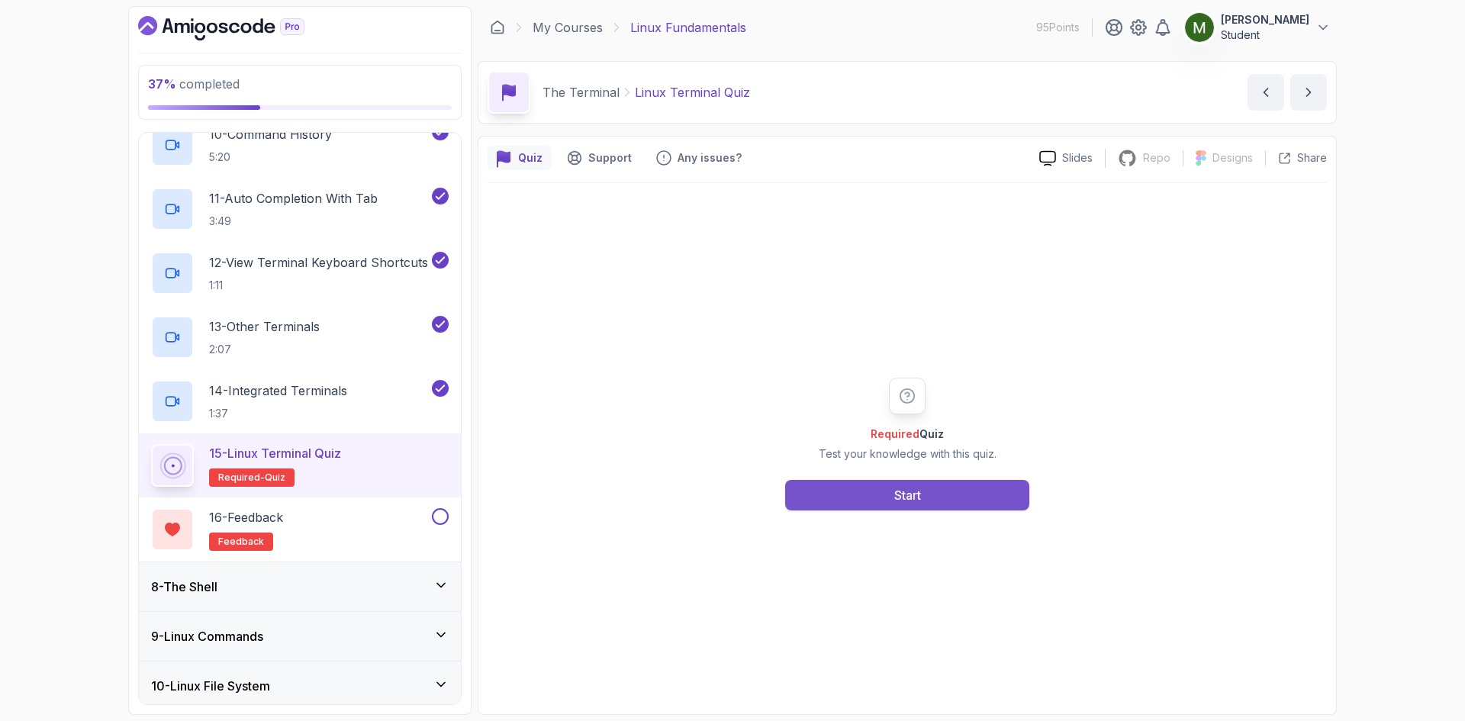
click at [875, 495] on button "Start" at bounding box center [907, 495] width 244 height 31
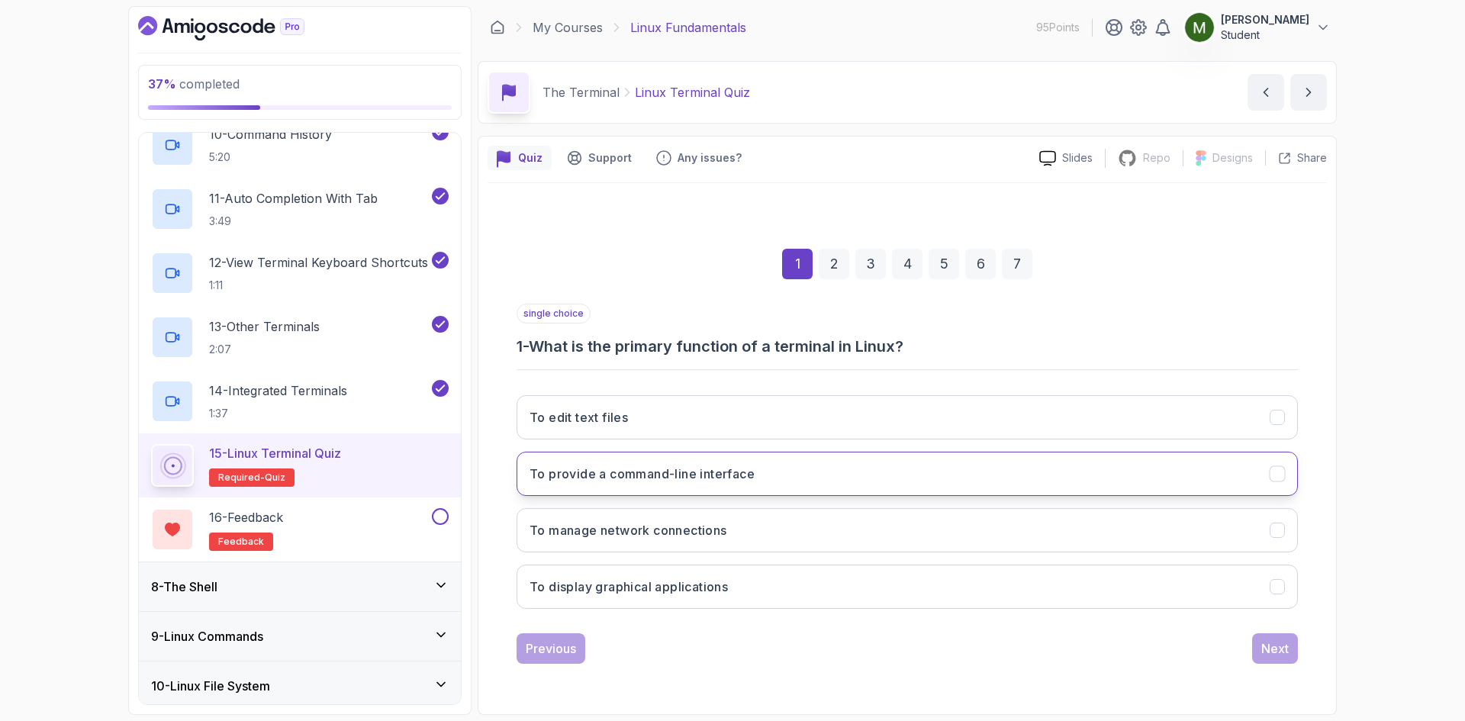
click at [744, 473] on h3 "To provide a command-line interface" at bounding box center [642, 474] width 225 height 18
click at [1271, 642] on div "Next" at bounding box center [1275, 649] width 27 height 18
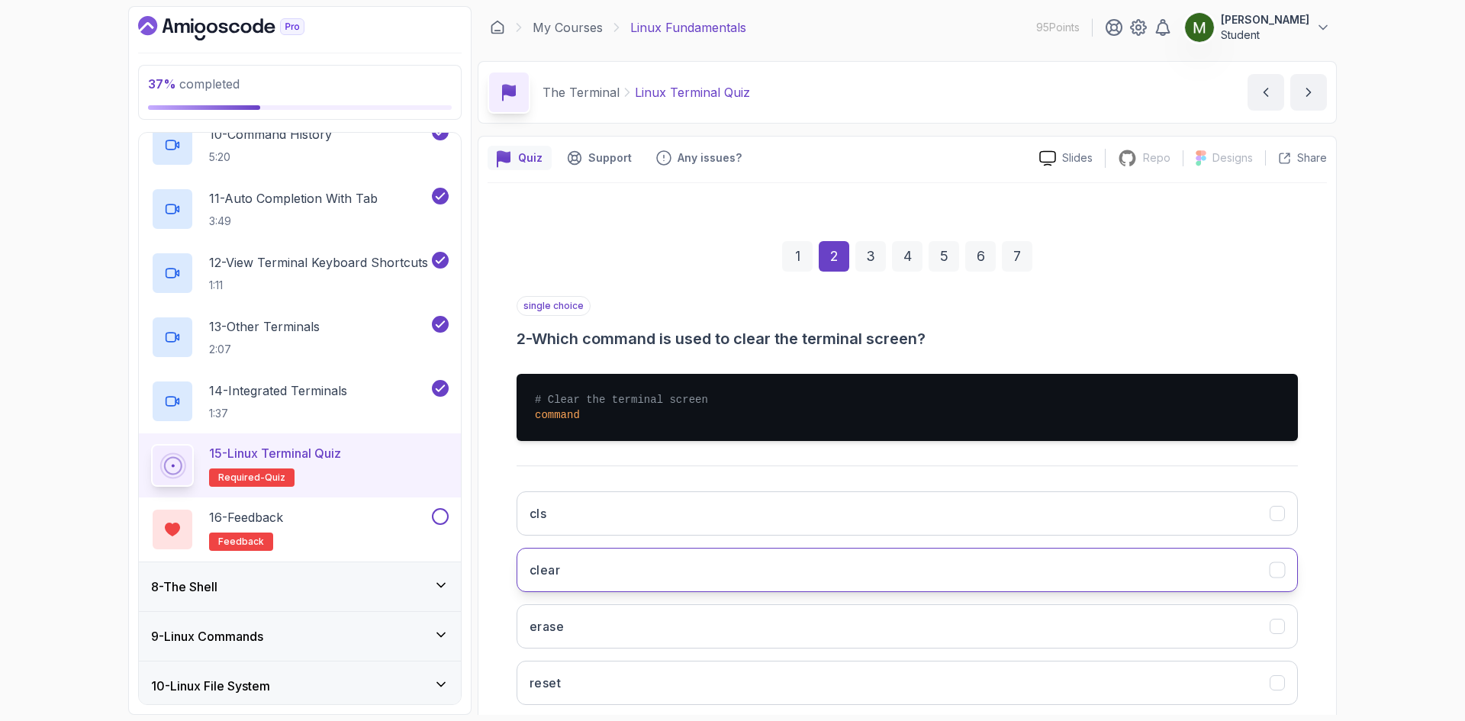
click at [612, 575] on button "clear" at bounding box center [907, 570] width 781 height 44
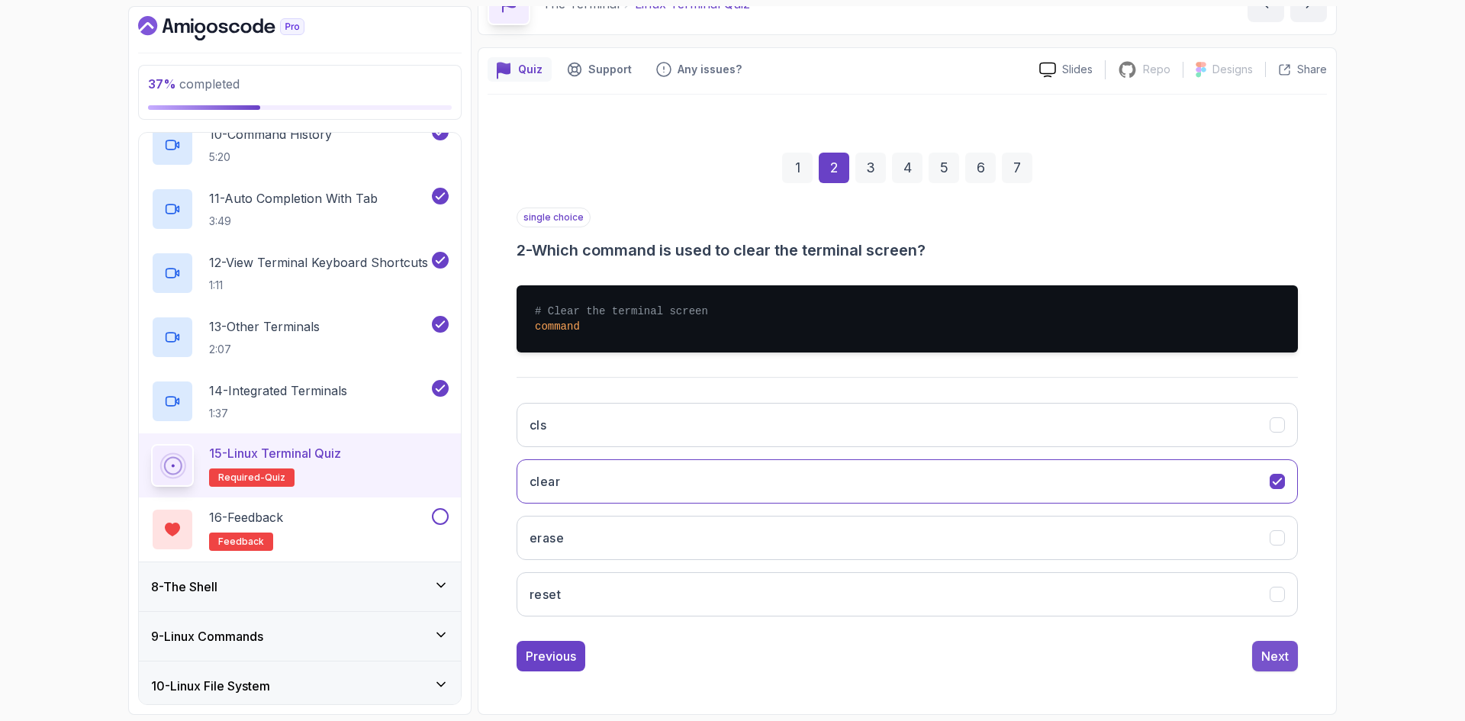
click at [1255, 644] on button "Next" at bounding box center [1275, 656] width 46 height 31
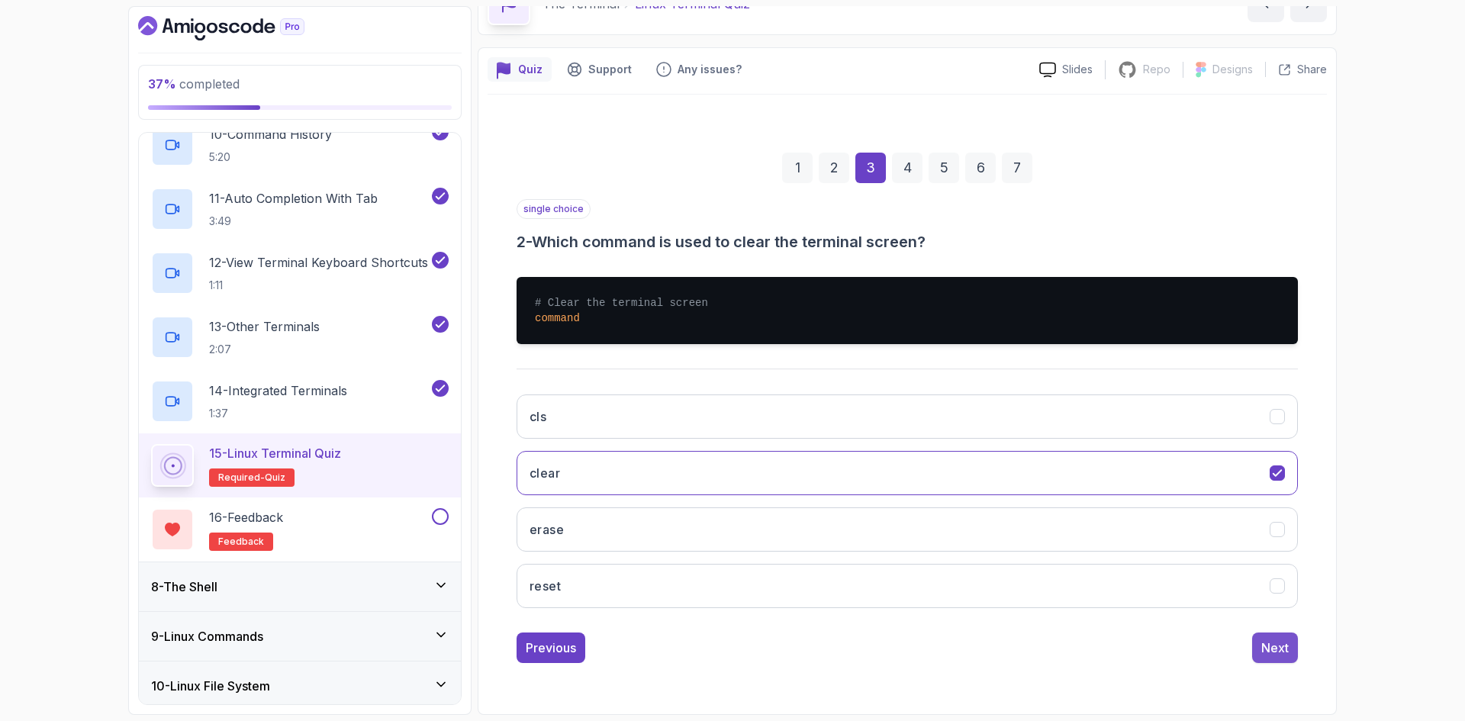
scroll to position [0, 0]
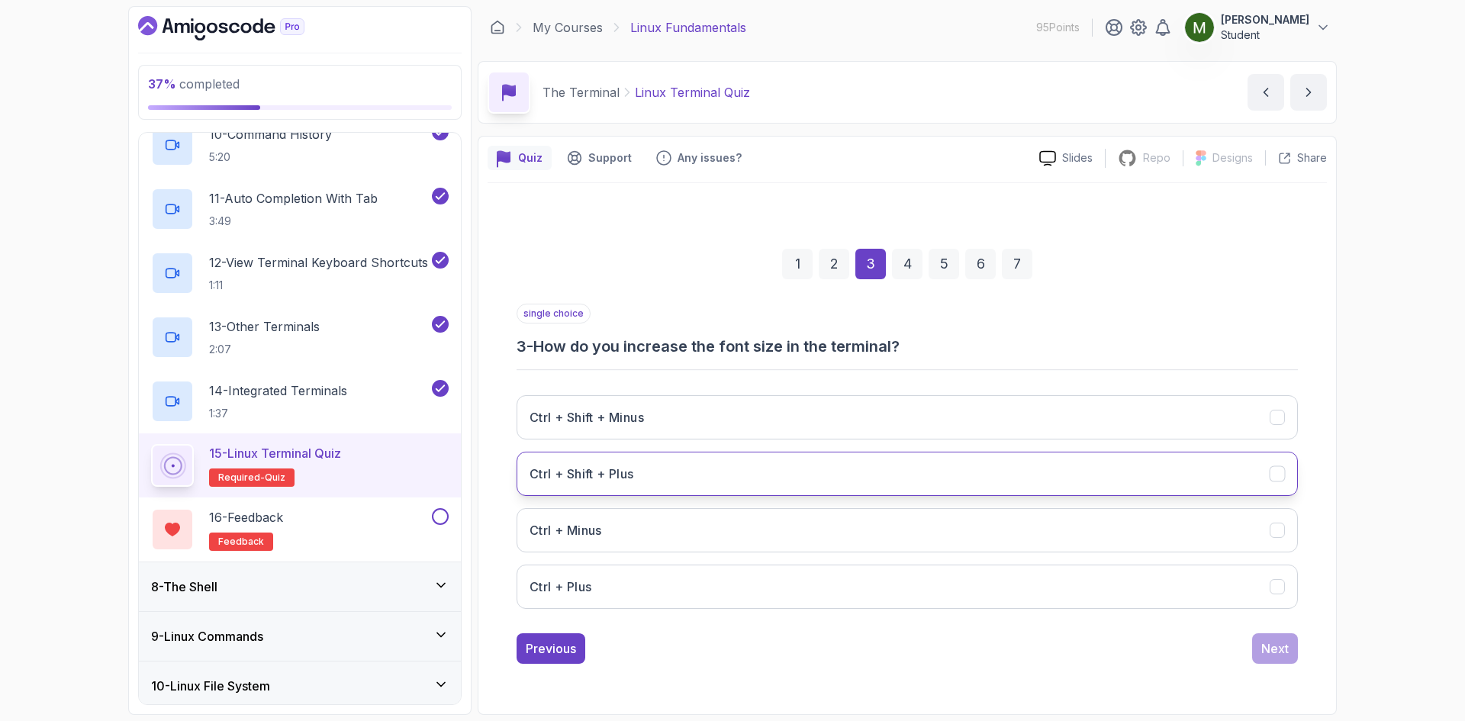
click at [617, 469] on h3 "Ctrl + Shift + Plus" at bounding box center [582, 474] width 105 height 18
click at [1269, 649] on div "Next" at bounding box center [1275, 649] width 27 height 18
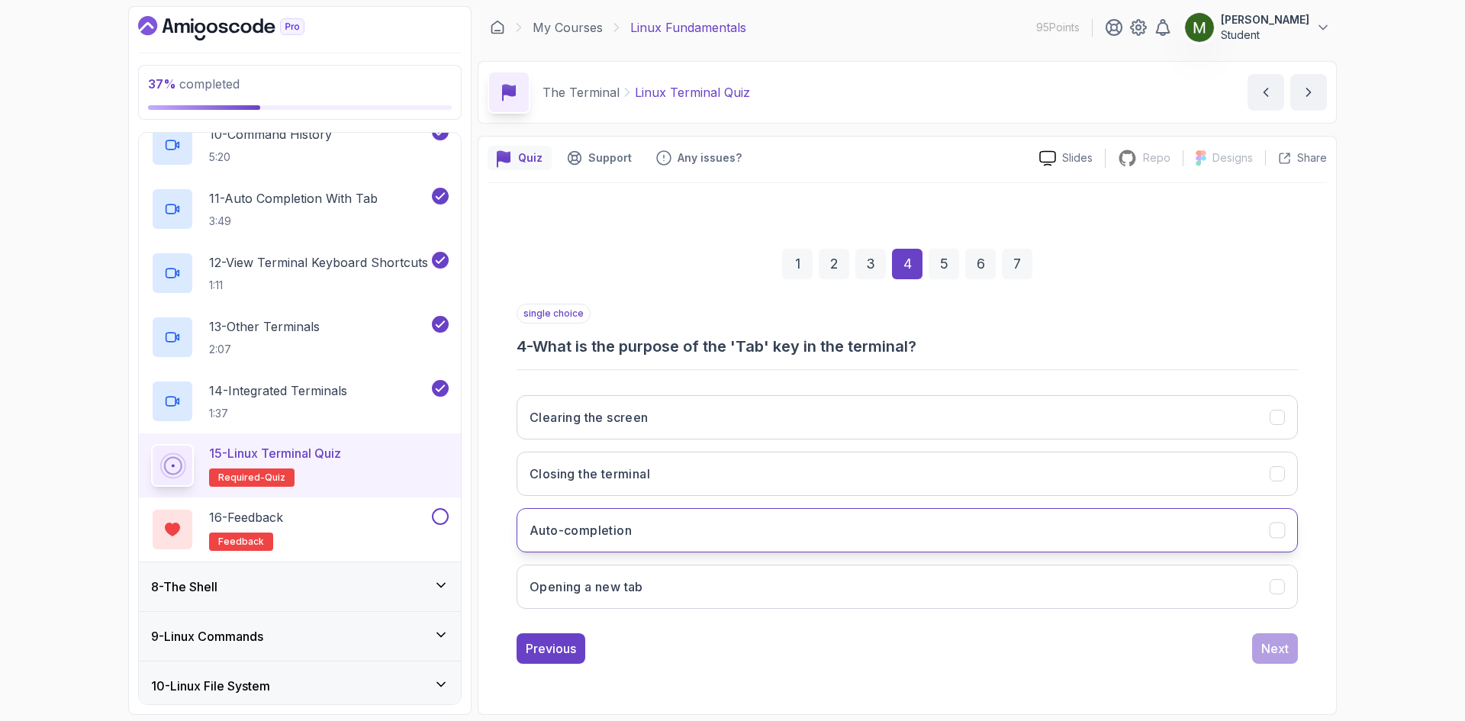
click at [619, 543] on button "Auto-completion" at bounding box center [907, 530] width 781 height 44
click at [1259, 638] on button "Next" at bounding box center [1275, 648] width 46 height 31
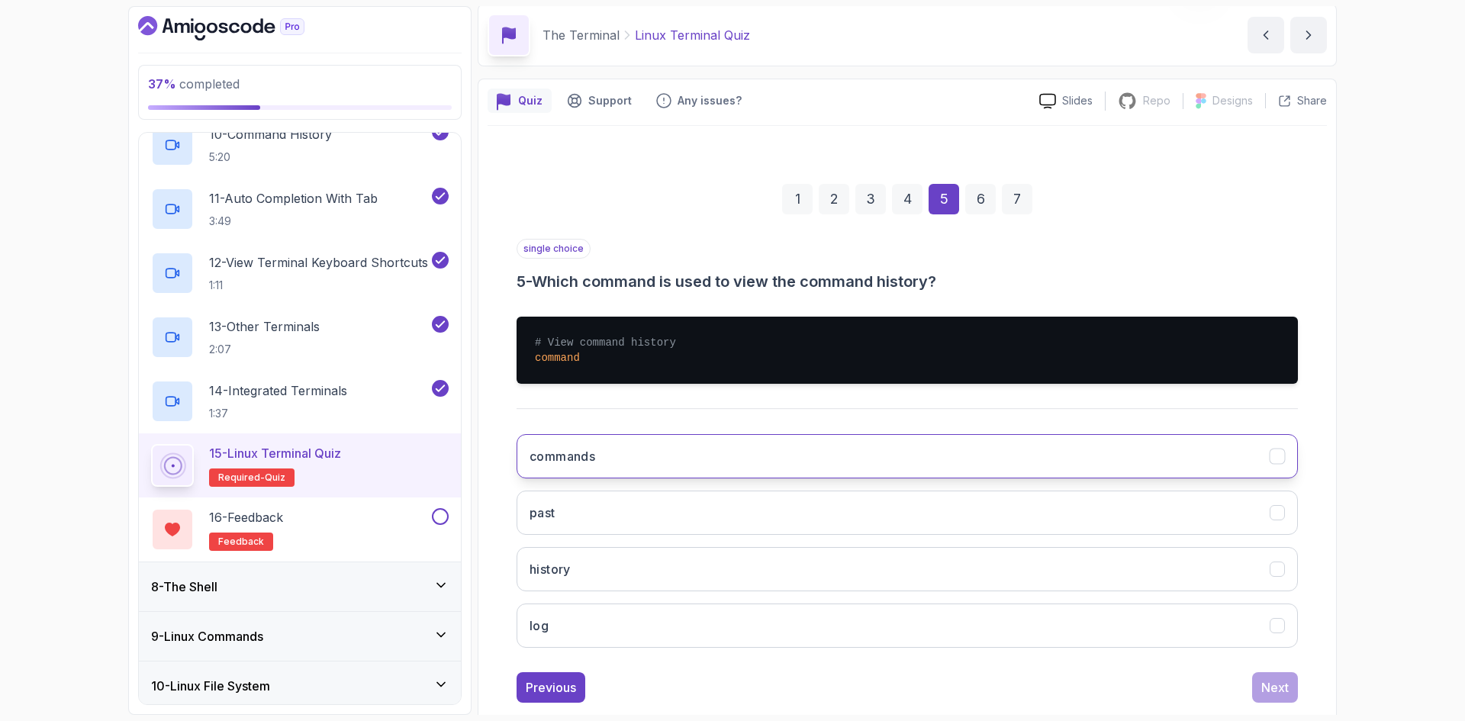
scroll to position [89, 0]
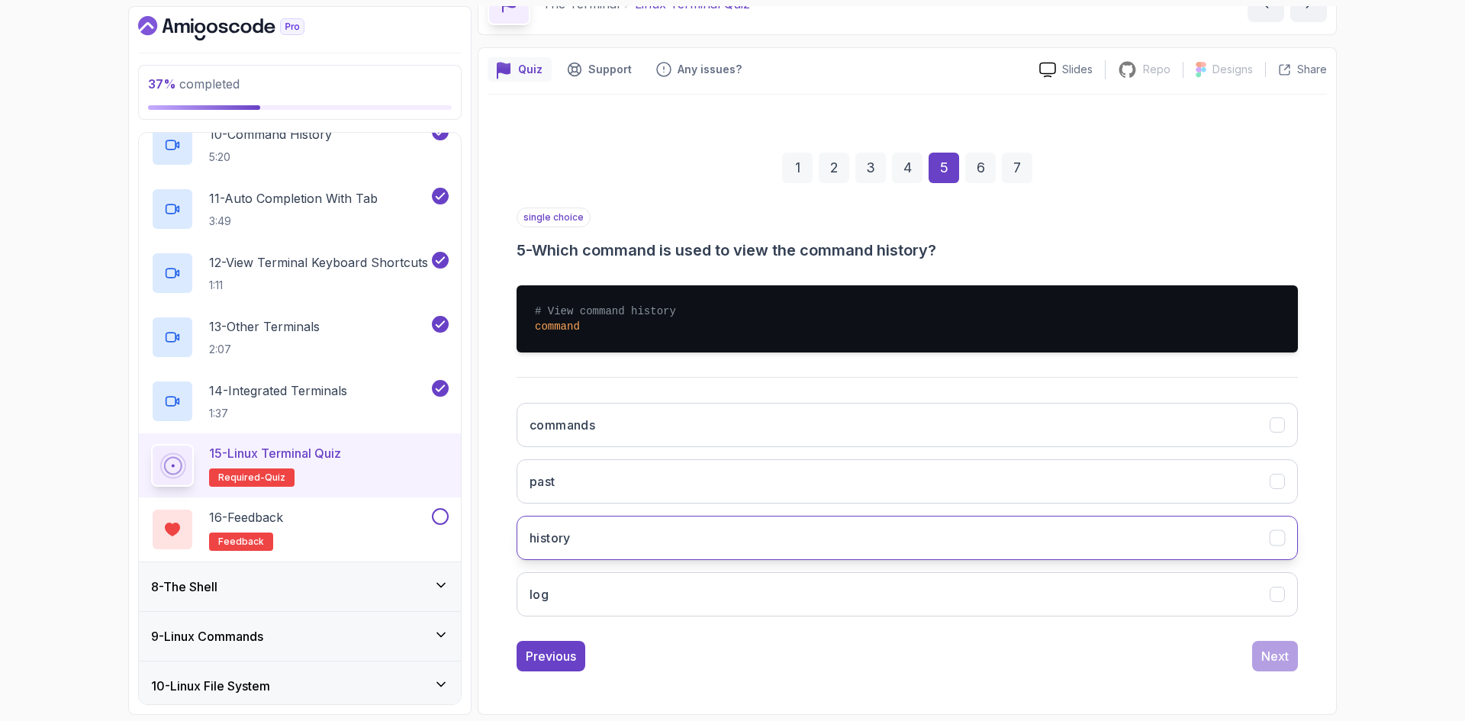
click at [576, 549] on button "history" at bounding box center [907, 538] width 781 height 44
drag, startPoint x: 1305, startPoint y: 653, endPoint x: 1293, endPoint y: 653, distance: 12.2
click at [1297, 653] on div "1 2 3 4 5 6 7 single choice 5 - Which command is used to view the command histo…" at bounding box center [907, 400] width 839 height 568
click at [1293, 653] on button "Next" at bounding box center [1275, 656] width 46 height 31
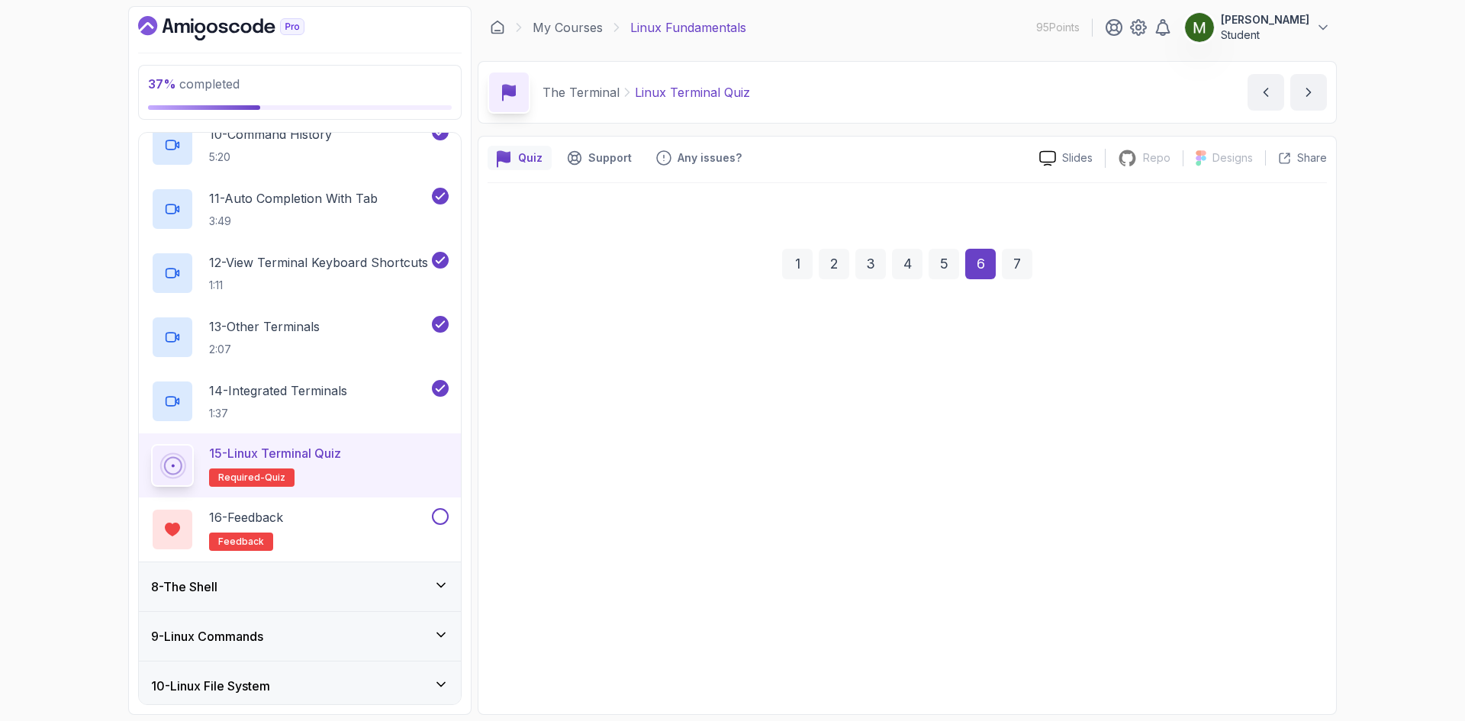
scroll to position [0, 0]
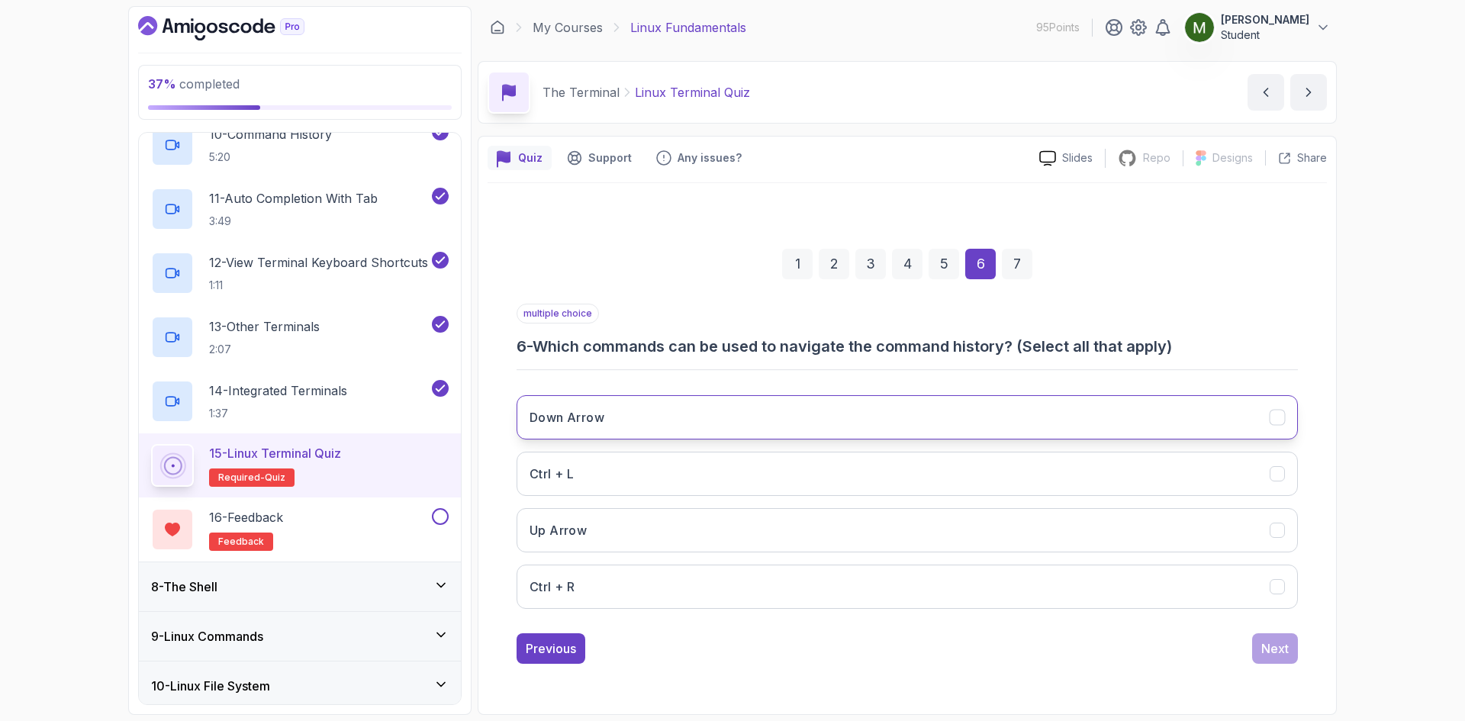
click at [754, 426] on button "Down Arrow" at bounding box center [907, 417] width 781 height 44
click at [701, 533] on button "Up Arrow" at bounding box center [907, 530] width 781 height 44
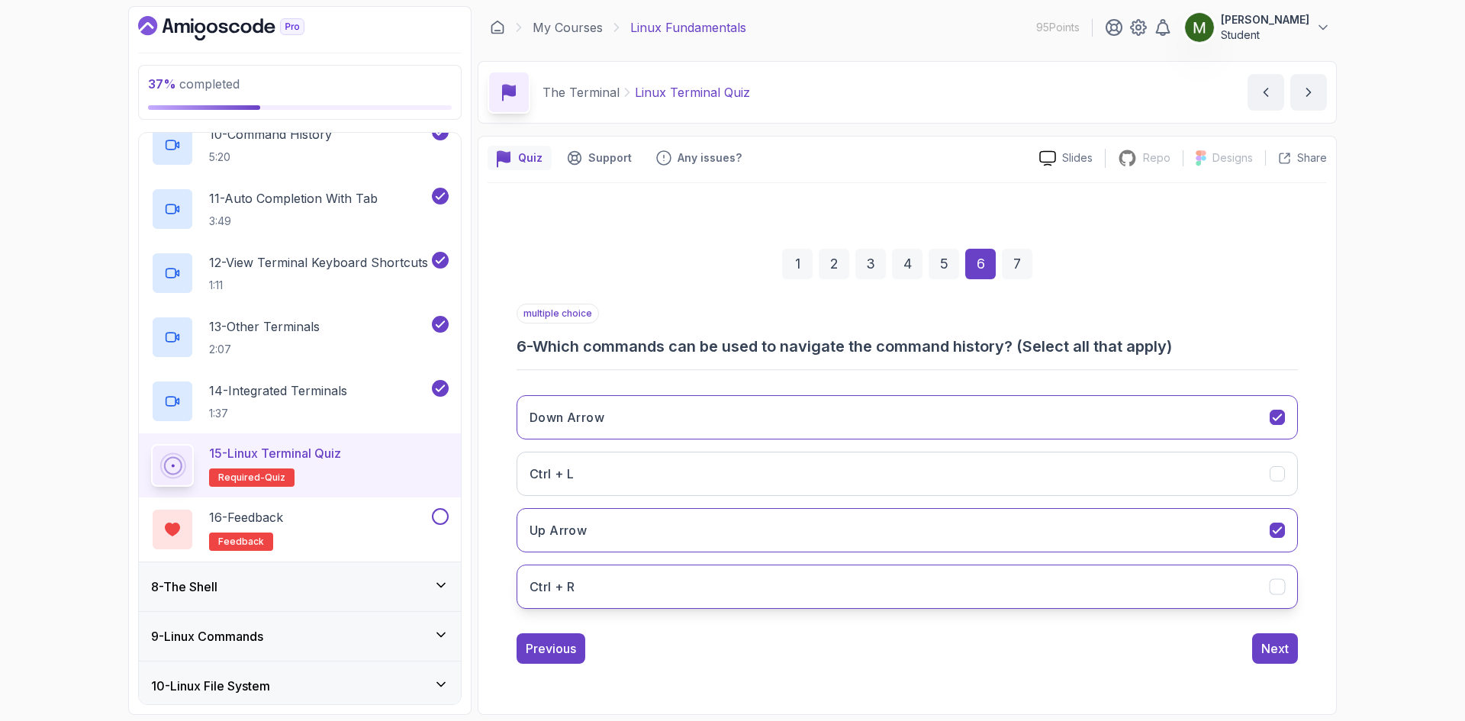
click at [1094, 604] on button "Ctrl + R" at bounding box center [907, 587] width 781 height 44
click at [1268, 653] on div "Next" at bounding box center [1275, 649] width 27 height 18
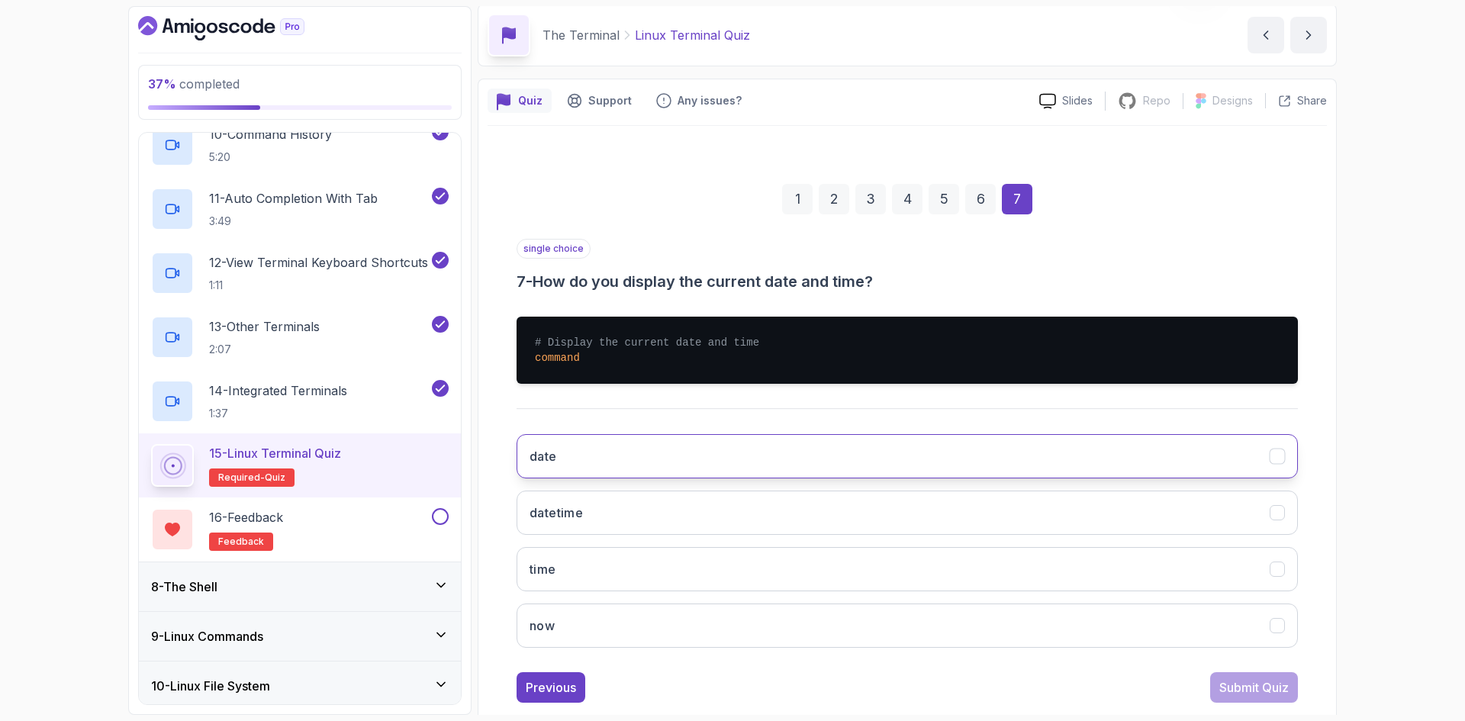
scroll to position [89, 0]
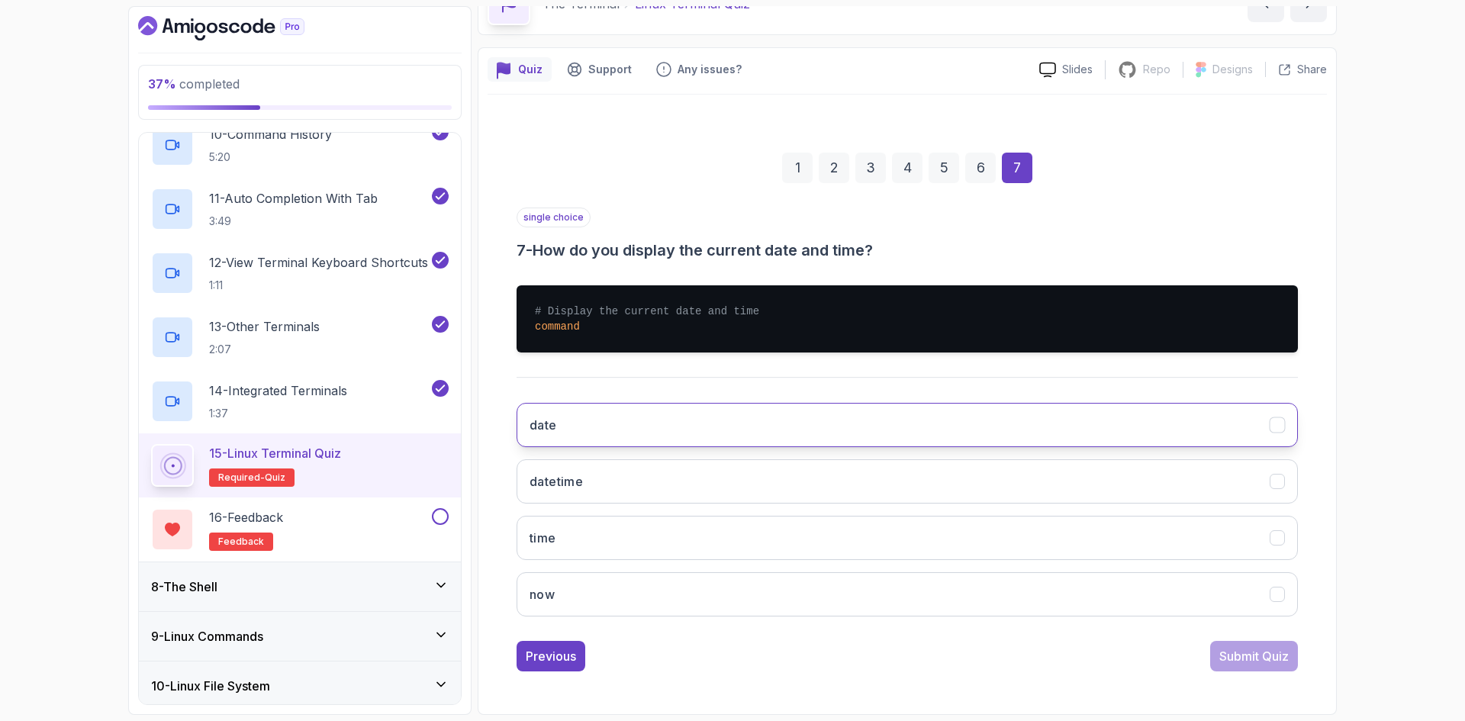
click at [643, 424] on button "date" at bounding box center [907, 425] width 781 height 44
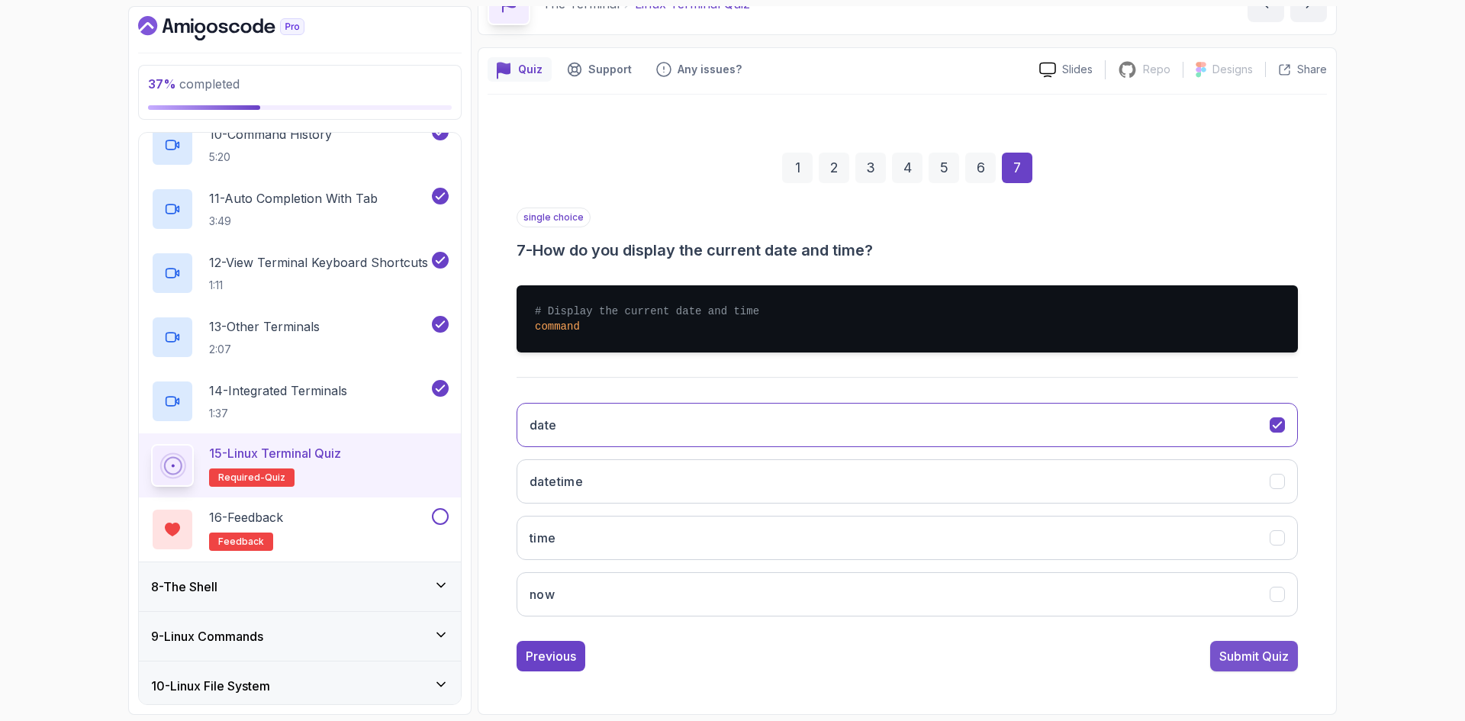
click at [1235, 656] on div "Submit Quiz" at bounding box center [1254, 656] width 69 height 18
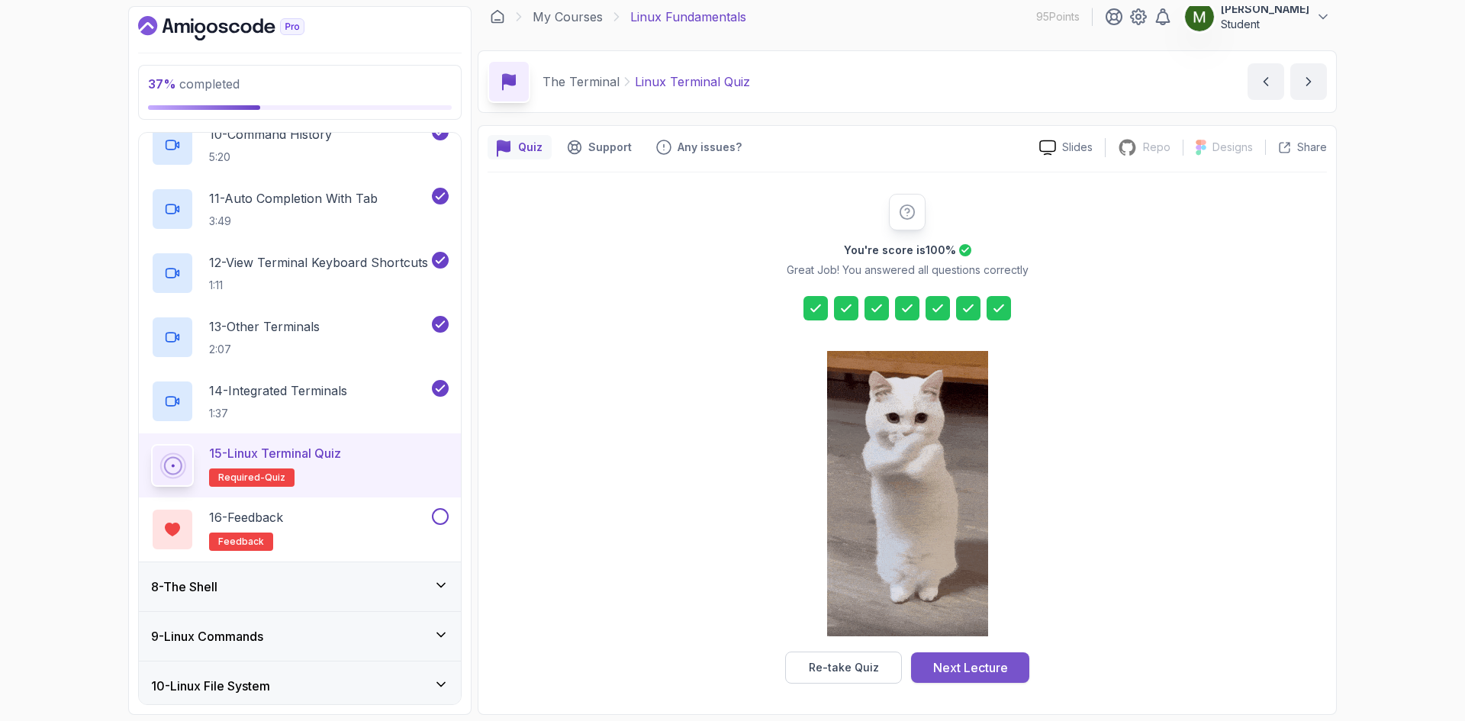
click at [965, 668] on div "Next Lecture" at bounding box center [970, 668] width 75 height 18
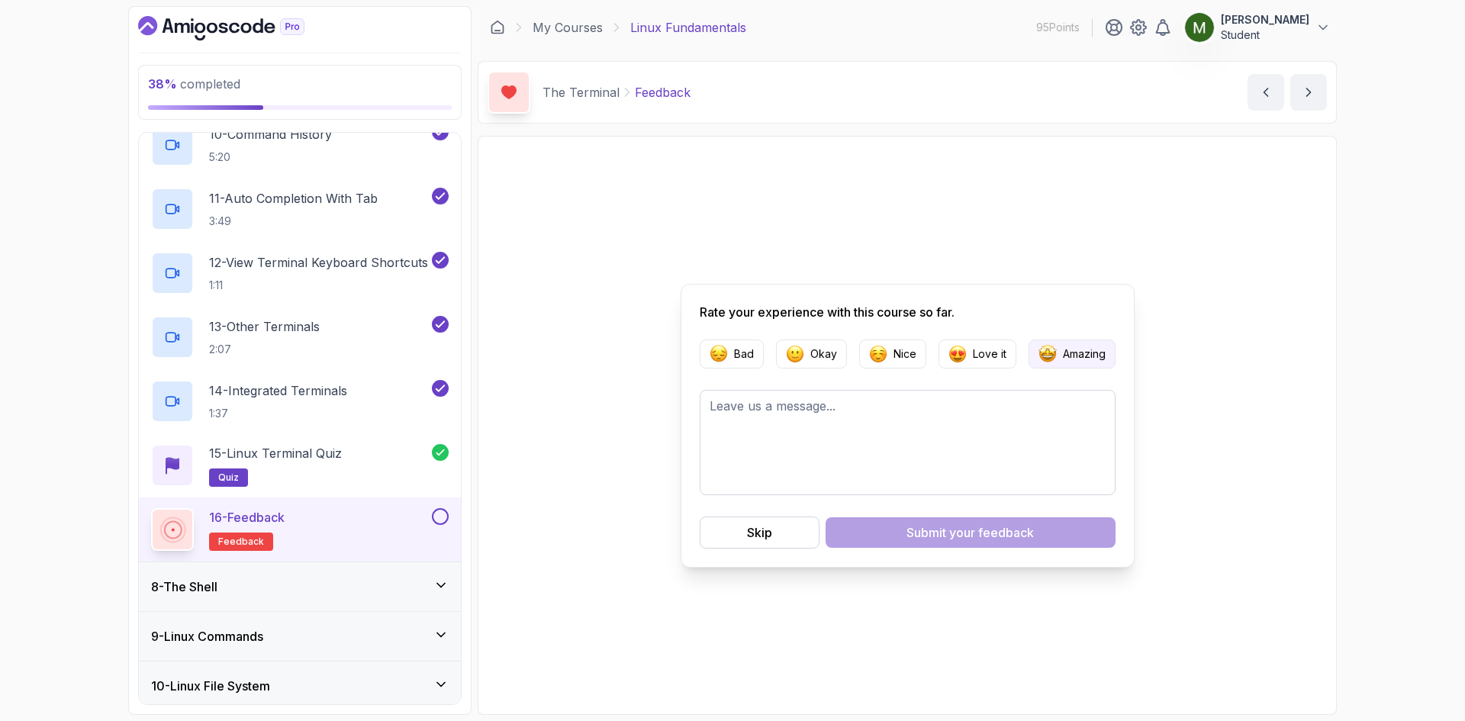
click at [1058, 350] on button "Amazing" at bounding box center [1072, 354] width 87 height 29
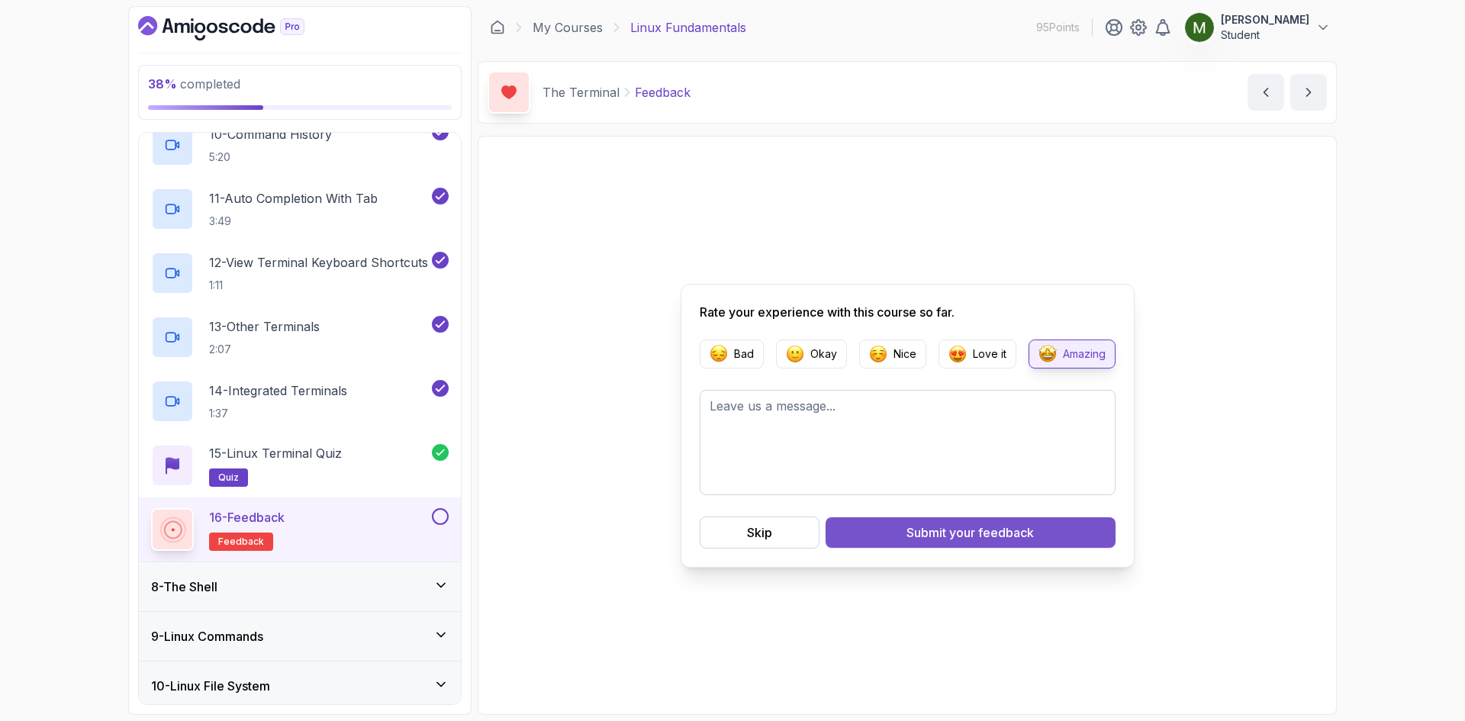
click at [972, 524] on span "your feedback" at bounding box center [991, 533] width 85 height 18
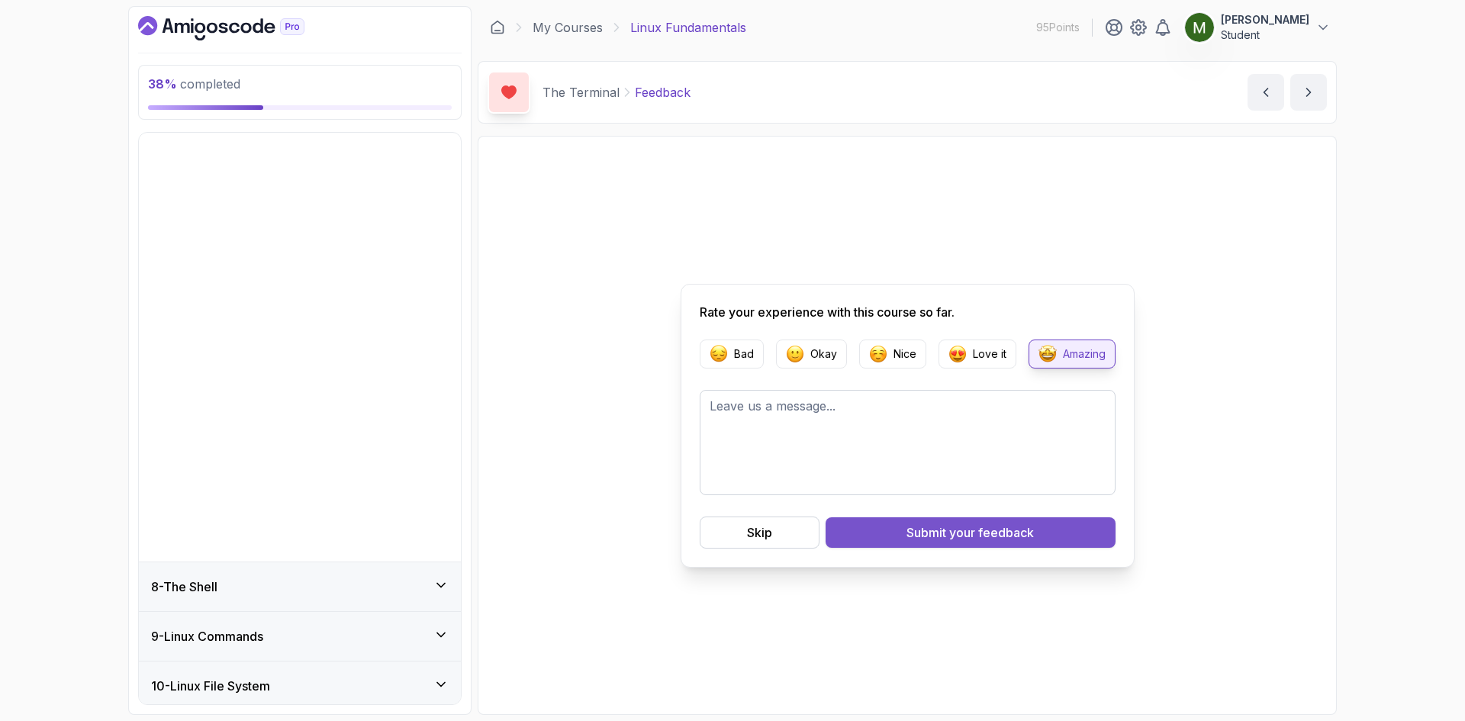
scroll to position [172, 0]
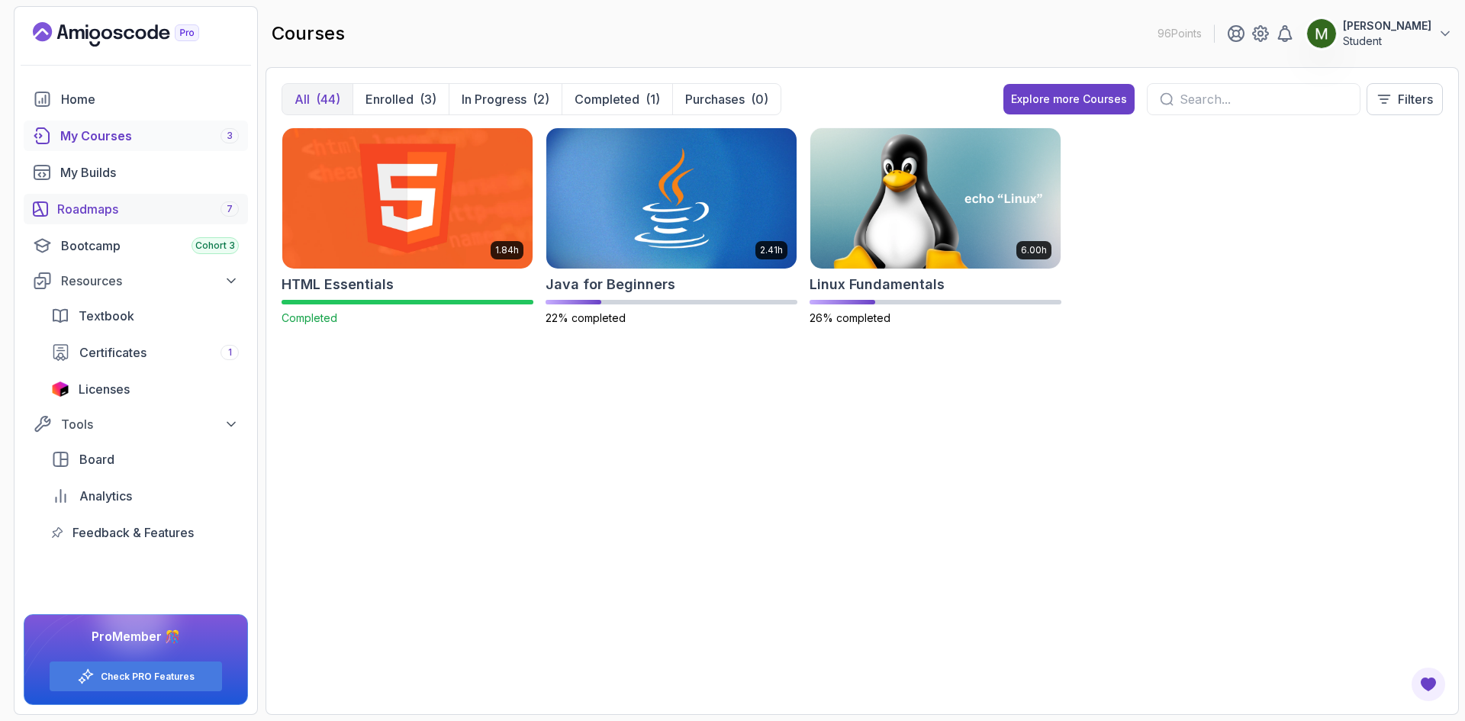
click at [114, 209] on div "Roadmaps 7" at bounding box center [148, 209] width 182 height 18
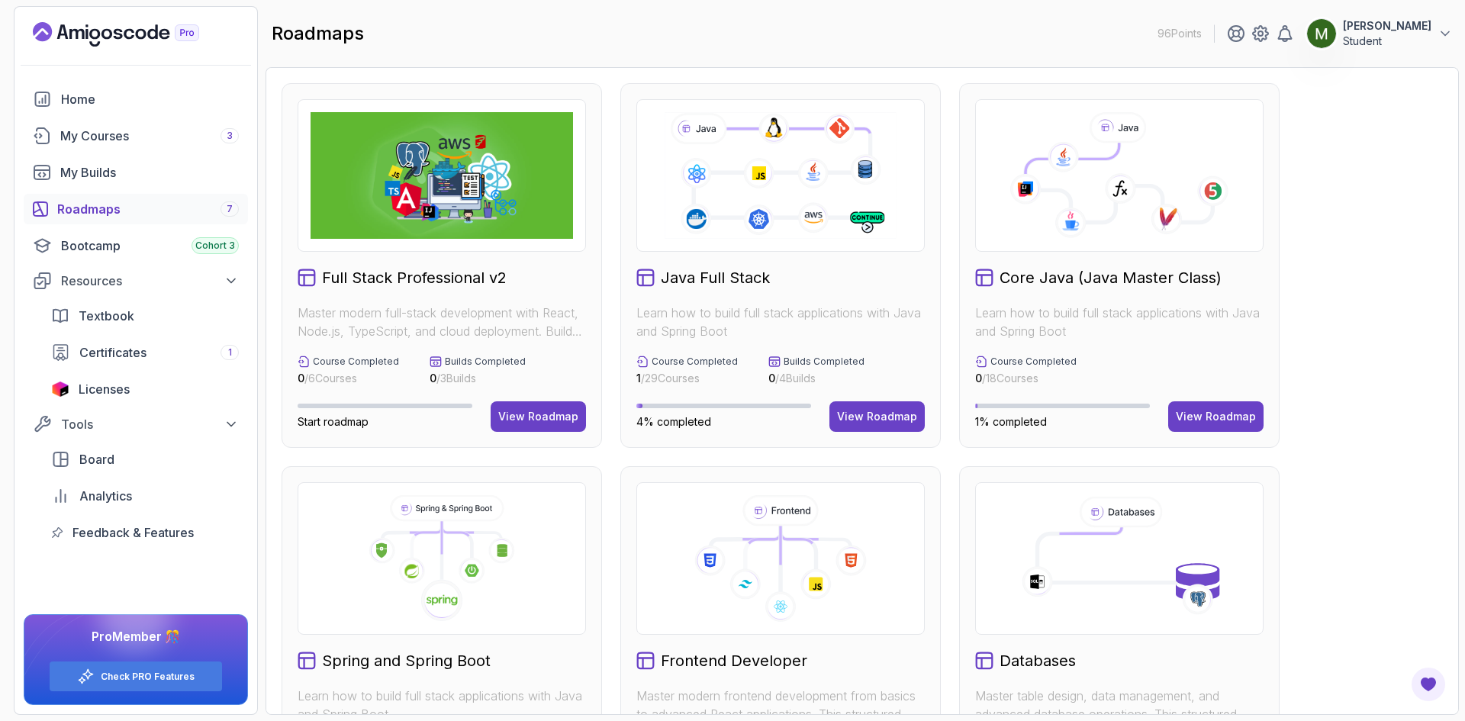
drag, startPoint x: 640, startPoint y: 384, endPoint x: 713, endPoint y: 380, distance: 72.6
click at [706, 383] on p "1 / 29 Courses" at bounding box center [687, 378] width 102 height 15
click at [713, 380] on p "1 / 29 Courses" at bounding box center [687, 378] width 102 height 15
drag, startPoint x: 633, startPoint y: 374, endPoint x: 709, endPoint y: 386, distance: 76.5
click at [710, 385] on div "Java Full Stack Learn how to build full stack applications with Java and Spring…" at bounding box center [780, 265] width 321 height 365
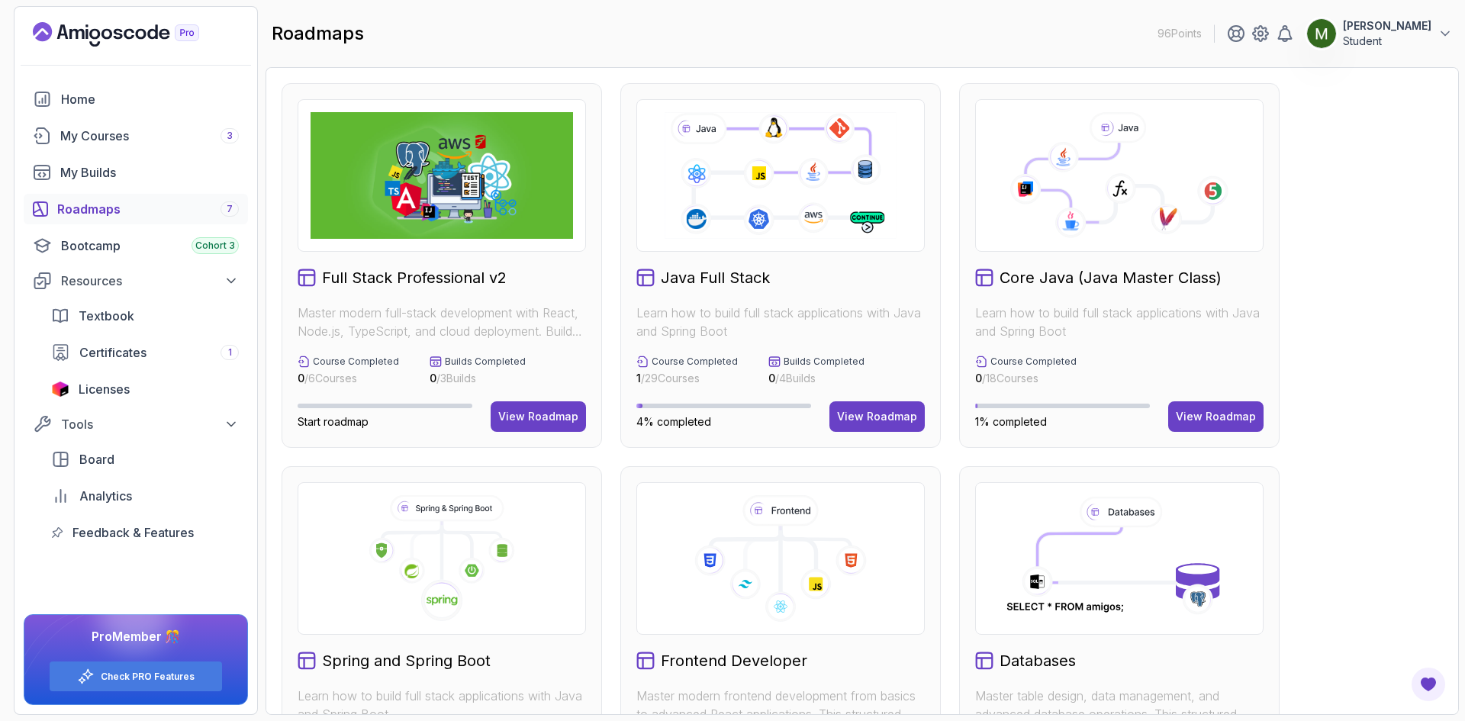
click at [719, 384] on p "1 / 29 Courses" at bounding box center [687, 378] width 102 height 15
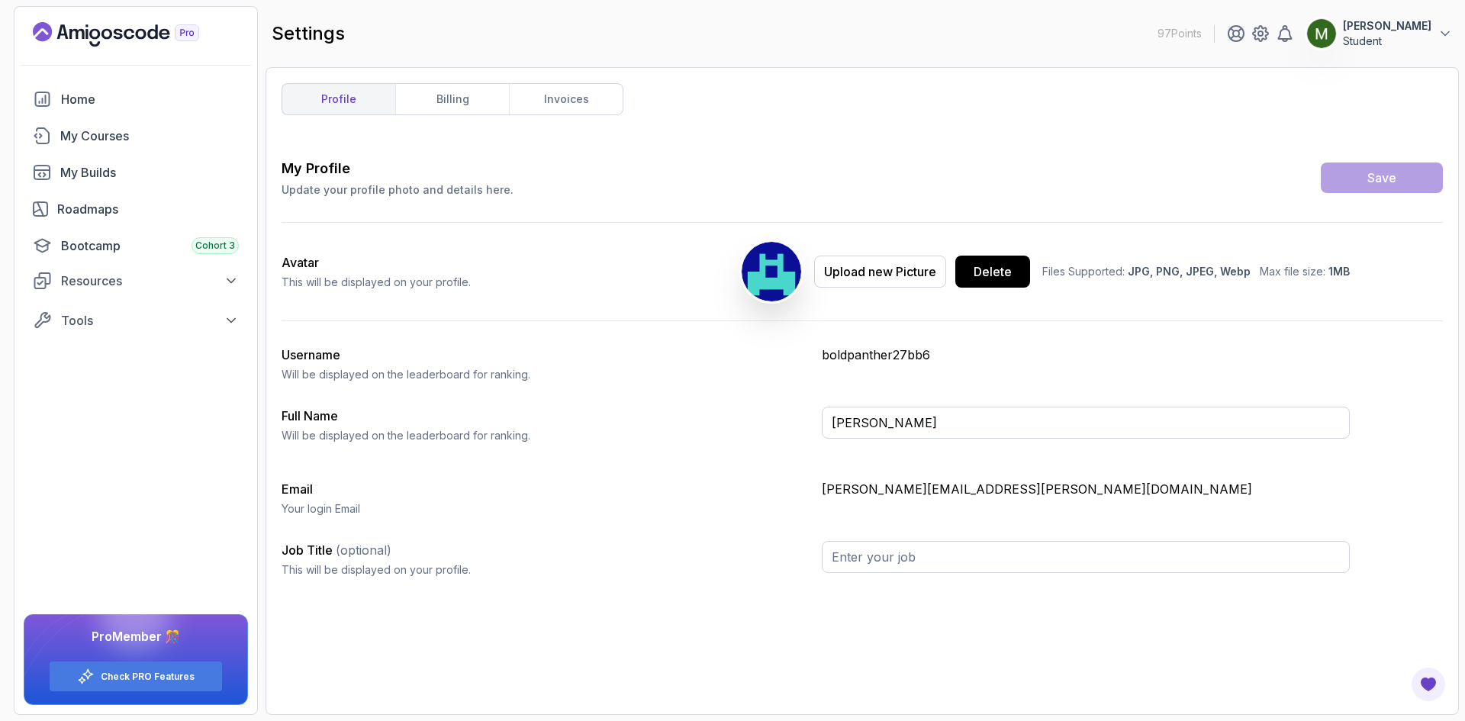
type input "Student"
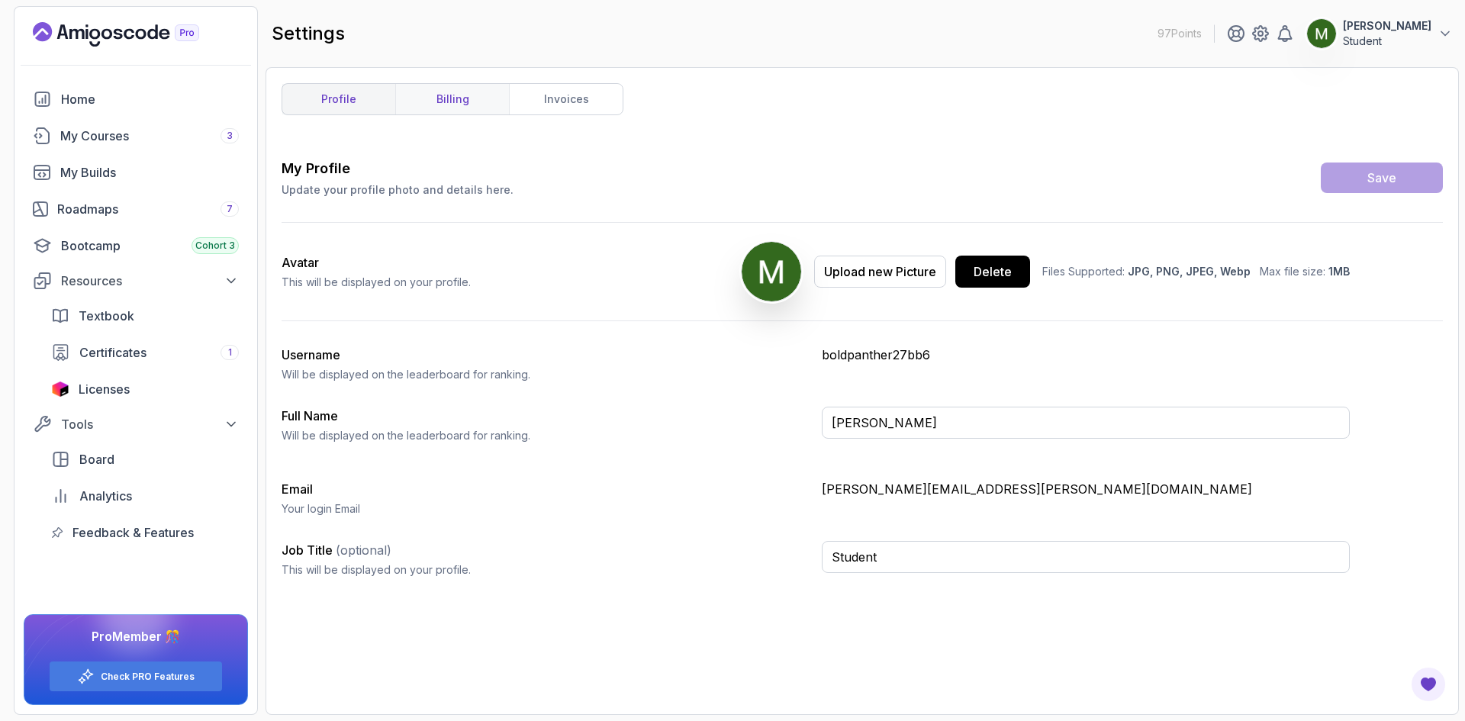
click at [444, 95] on link "billing" at bounding box center [452, 99] width 114 height 31
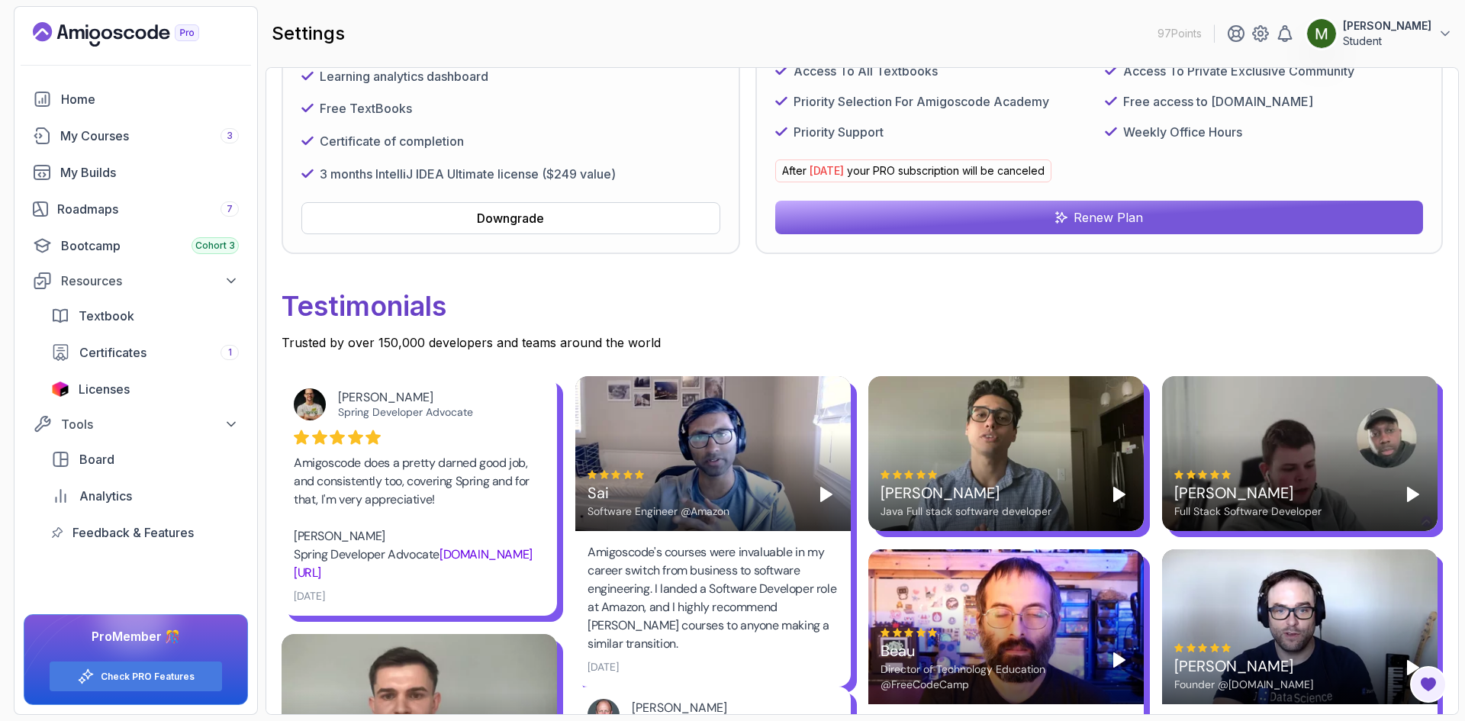
scroll to position [382, 0]
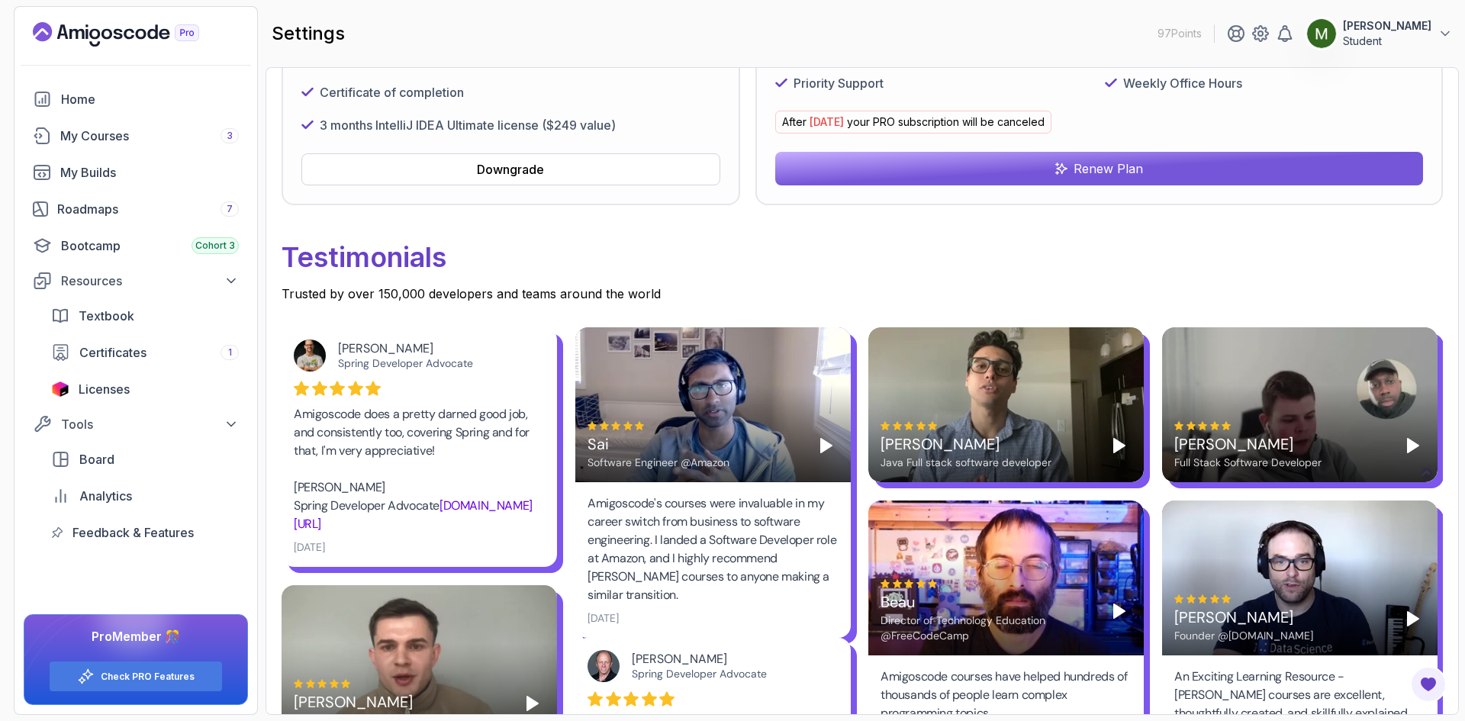
click at [903, 169] on button "Renew Plan" at bounding box center [1099, 169] width 648 height 34
